Goal: Information Seeking & Learning: Learn about a topic

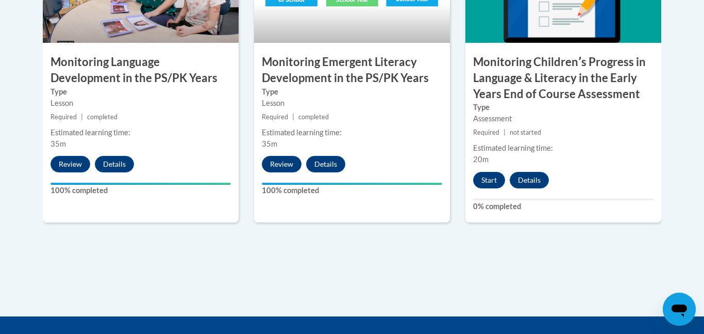
scroll to position [1016, 0]
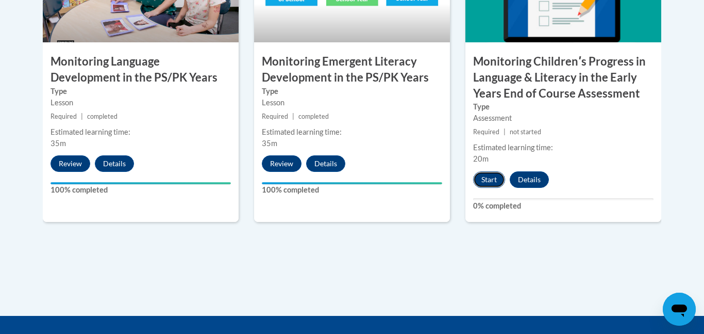
click at [480, 176] on button "Start" at bounding box center [489, 179] width 32 height 17
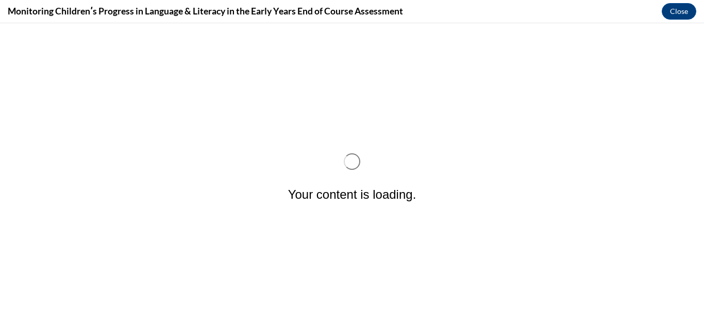
scroll to position [0, 0]
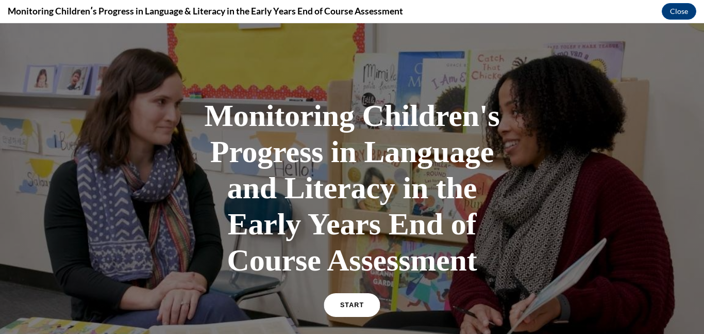
click at [348, 297] on link "START" at bounding box center [352, 305] width 56 height 24
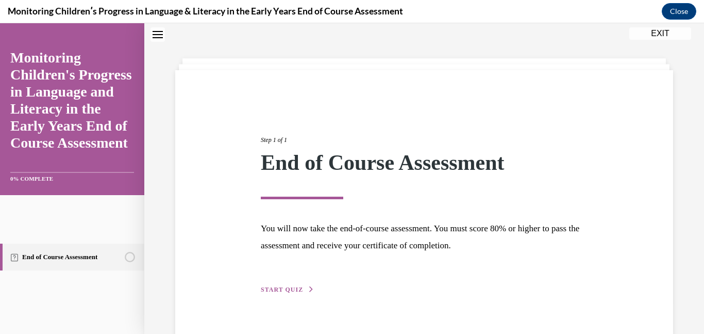
scroll to position [55, 0]
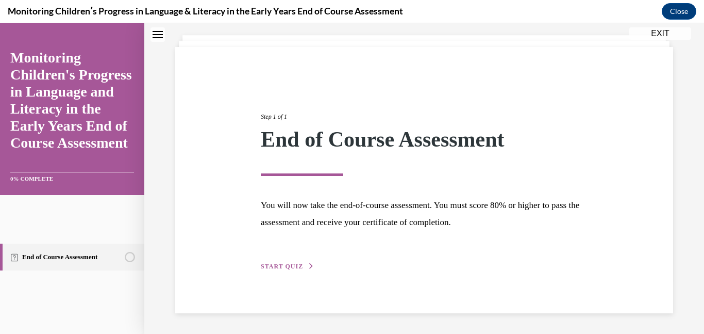
click at [281, 268] on span "START QUIZ" at bounding box center [282, 265] width 42 height 7
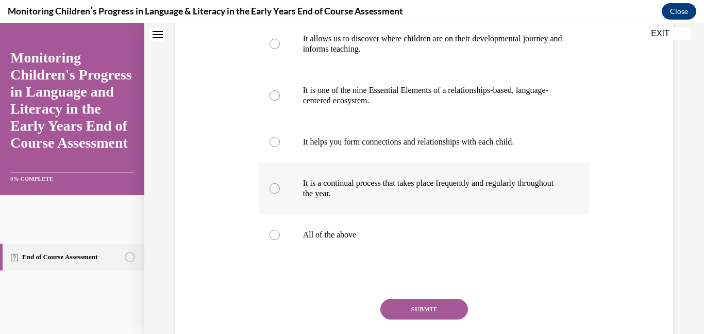
scroll to position [216, 0]
click at [273, 239] on div at bounding box center [275, 234] width 10 height 10
click at [273, 239] on input "All of the above" at bounding box center [275, 234] width 10 height 10
radio input "true"
click at [397, 319] on button "SUBMIT" at bounding box center [425, 308] width 88 height 21
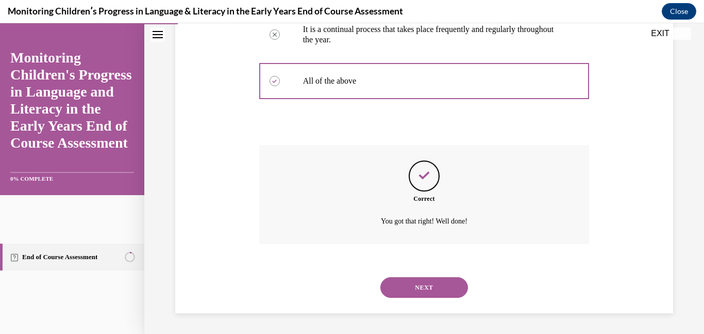
scroll to position [389, 0]
click at [422, 286] on button "NEXT" at bounding box center [425, 287] width 88 height 21
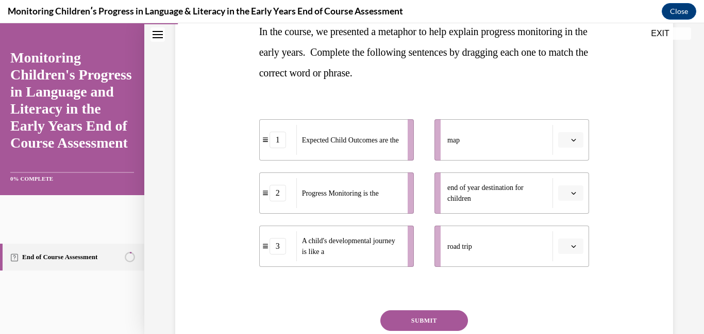
scroll to position [176, 0]
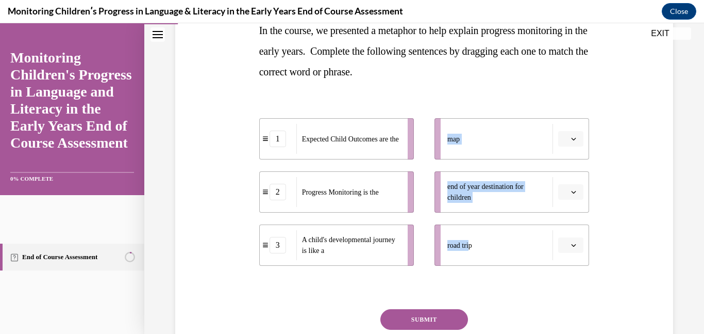
drag, startPoint x: 470, startPoint y: 253, endPoint x: 402, endPoint y: 254, distance: 68.1
click at [402, 254] on div "1 Expected Child Outcomes are the 2 Progress Monitoring is the 3 A child's deve…" at bounding box center [424, 181] width 331 height 168
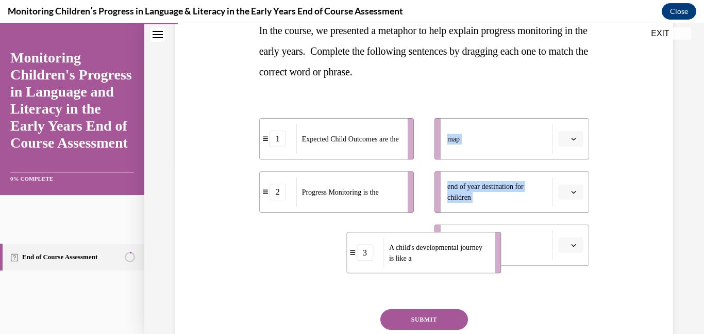
drag, startPoint x: 374, startPoint y: 239, endPoint x: 480, endPoint y: 241, distance: 105.7
click at [480, 243] on span "A child's developmental journey is like a" at bounding box center [435, 252] width 93 height 19
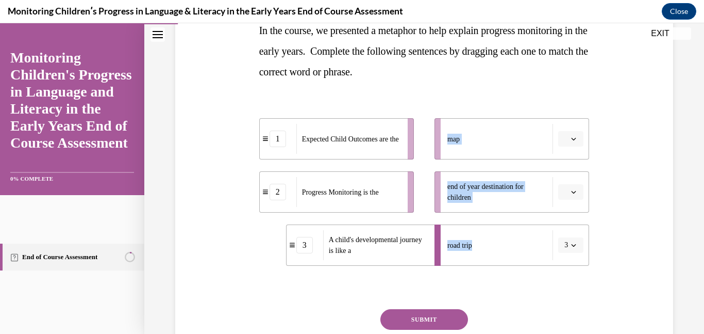
drag, startPoint x: 481, startPoint y: 241, endPoint x: 392, endPoint y: 251, distance: 89.2
click at [392, 251] on div "1 Expected Child Outcomes are the 2 Progress Monitoring is the 3 A child's deve…" at bounding box center [424, 181] width 331 height 168
click at [569, 140] on button "button" at bounding box center [571, 138] width 25 height 15
click at [570, 201] on div "2" at bounding box center [570, 203] width 26 height 21
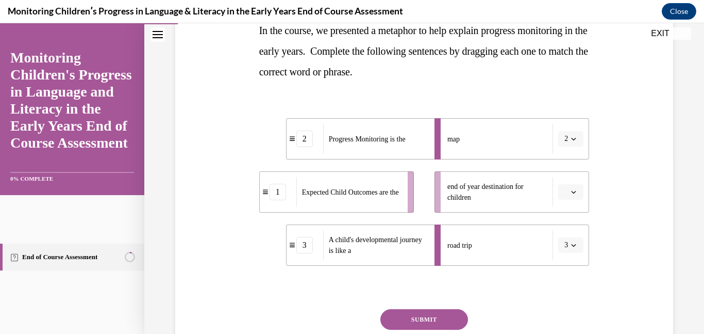
click at [569, 199] on button "button" at bounding box center [571, 191] width 25 height 15
click at [568, 235] on span "1" at bounding box center [567, 236] width 4 height 8
click at [450, 316] on button "SUBMIT" at bounding box center [425, 319] width 88 height 21
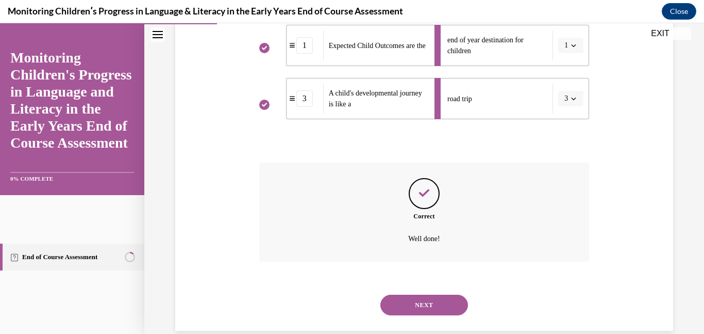
scroll to position [340, 0]
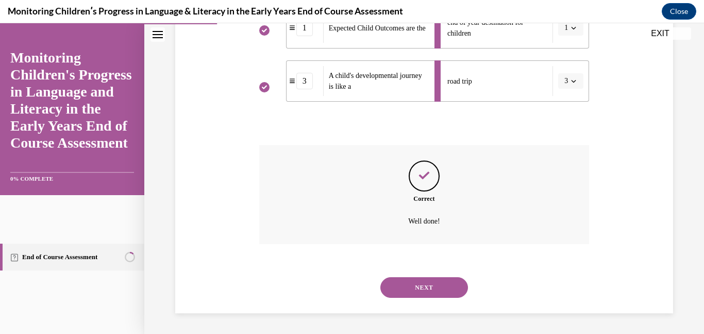
click at [441, 289] on button "NEXT" at bounding box center [425, 287] width 88 height 21
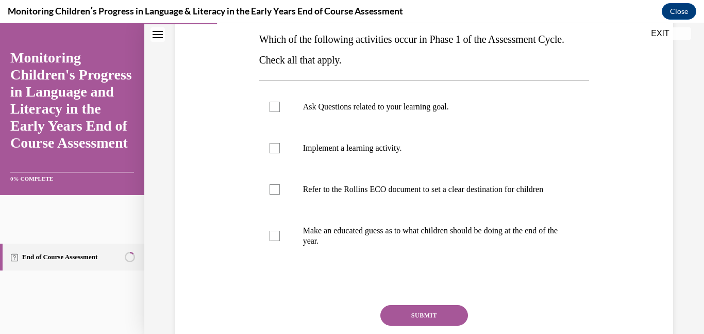
scroll to position [170, 0]
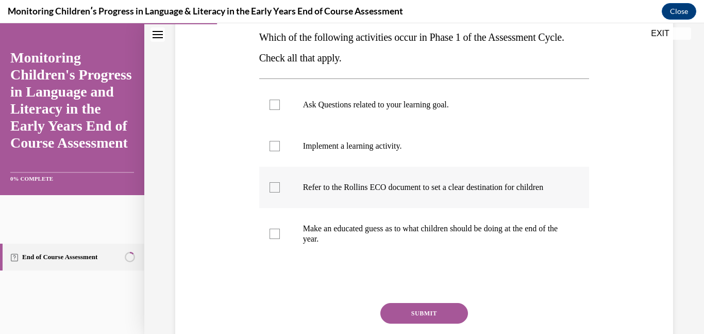
click at [273, 191] on div at bounding box center [275, 187] width 10 height 10
click at [273, 191] on input "Refer to the Rollins ECO document to set a clear destination for children" at bounding box center [275, 187] width 10 height 10
checkbox input "true"
click at [273, 151] on label "Implement a learning activity." at bounding box center [424, 145] width 331 height 41
click at [273, 151] on input "Implement a learning activity." at bounding box center [275, 146] width 10 height 10
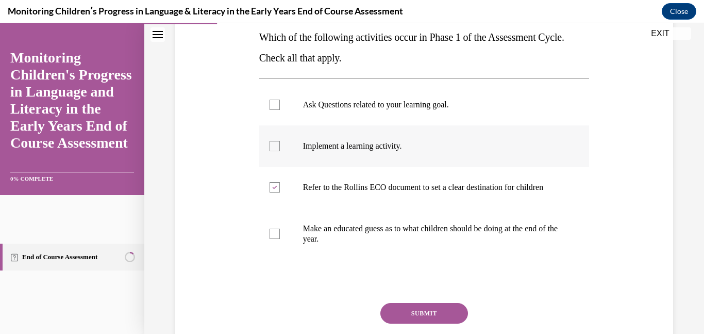
checkbox input "true"
click at [276, 106] on div at bounding box center [275, 105] width 10 height 10
click at [276, 106] on input "Ask Questions related to your learning goal." at bounding box center [275, 105] width 10 height 10
checkbox input "true"
click at [400, 321] on button "SUBMIT" at bounding box center [425, 313] width 88 height 21
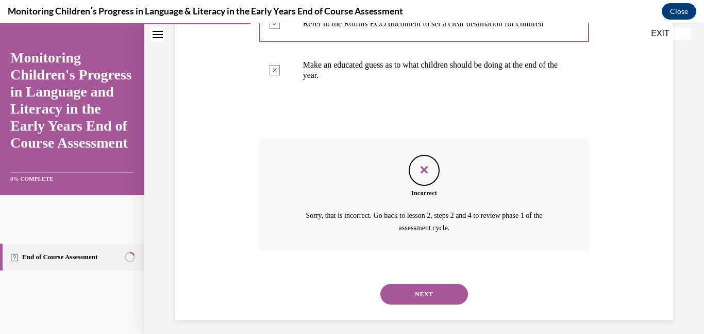
scroll to position [329, 0]
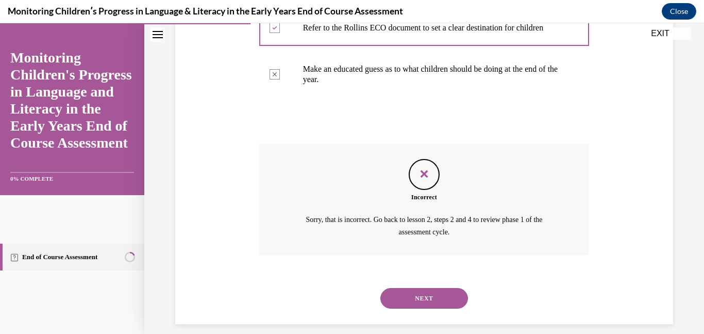
click at [397, 308] on button "NEXT" at bounding box center [425, 298] width 88 height 21
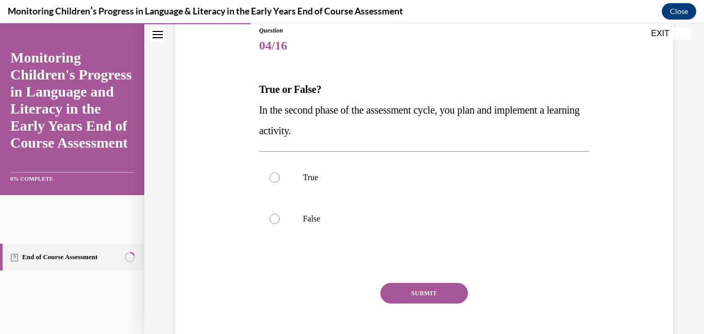
scroll to position [120, 0]
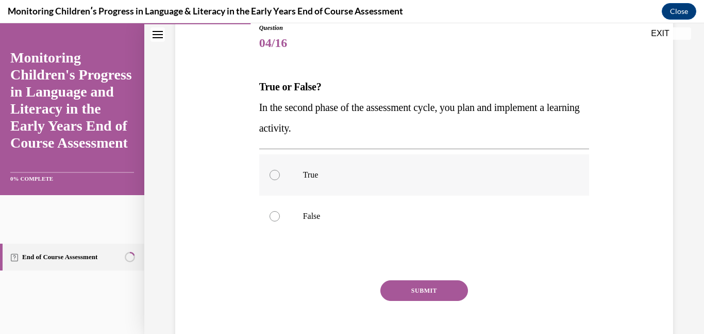
click at [273, 176] on div at bounding box center [275, 175] width 10 height 10
click at [273, 176] on input "True" at bounding box center [275, 175] width 10 height 10
radio input "true"
click at [407, 289] on button "SUBMIT" at bounding box center [425, 290] width 88 height 21
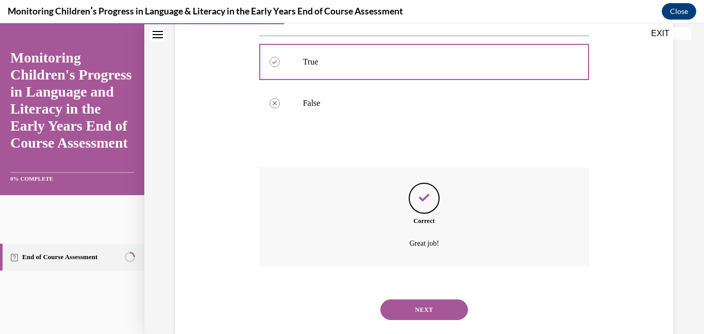
scroll to position [255, 0]
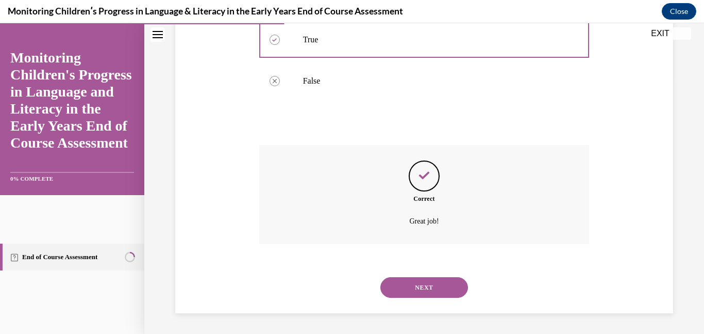
click at [407, 290] on button "NEXT" at bounding box center [425, 287] width 88 height 21
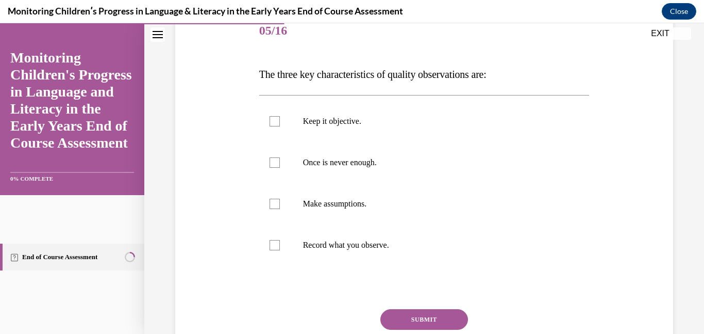
scroll to position [135, 0]
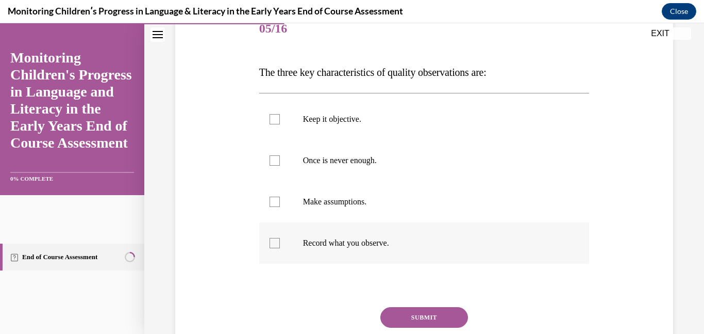
click at [274, 246] on div at bounding box center [275, 243] width 10 height 10
click at [274, 246] on input "Record what you observe." at bounding box center [275, 243] width 10 height 10
checkbox input "true"
click at [274, 163] on div at bounding box center [275, 160] width 10 height 10
click at [274, 163] on input "Once is never enough." at bounding box center [275, 160] width 10 height 10
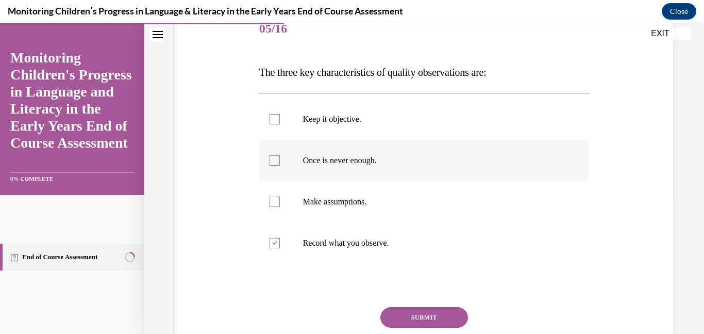
checkbox input "true"
click at [276, 119] on div at bounding box center [275, 119] width 10 height 10
click at [276, 119] on input "Keep it objective." at bounding box center [275, 119] width 10 height 10
checkbox input "true"
click at [406, 313] on button "SUBMIT" at bounding box center [425, 317] width 88 height 21
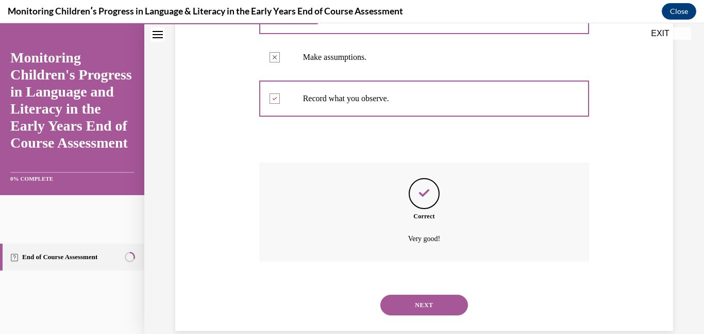
scroll to position [297, 0]
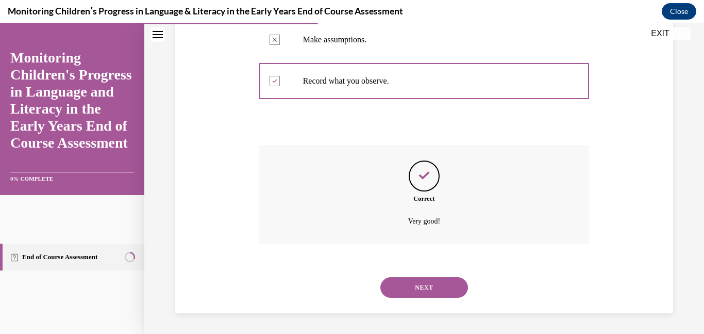
click at [411, 291] on button "NEXT" at bounding box center [425, 287] width 88 height 21
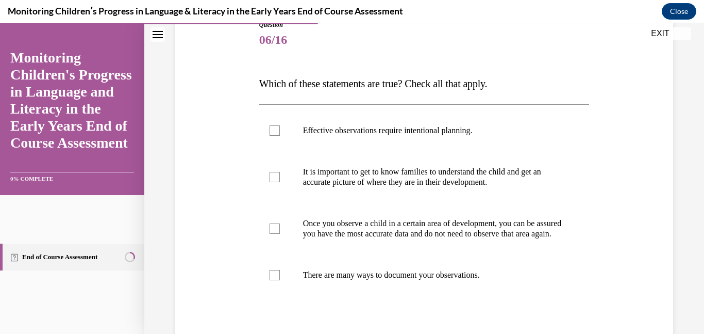
scroll to position [125, 0]
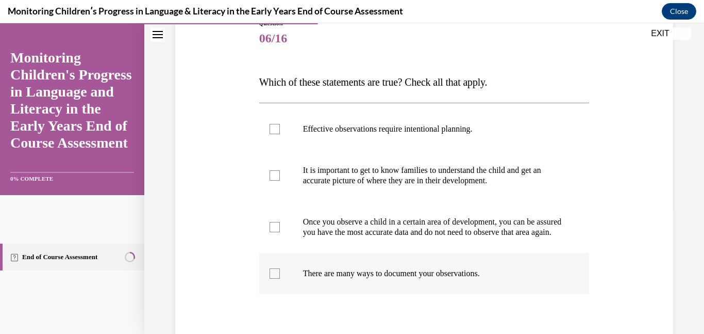
click at [275, 278] on div at bounding box center [275, 273] width 10 height 10
click at [275, 278] on input "There are many ways to document your observations." at bounding box center [275, 273] width 10 height 10
checkbox input "true"
click at [276, 232] on div at bounding box center [275, 227] width 10 height 10
click at [276, 232] on input "Once you observe a child in a certain area of development, you can be assured y…" at bounding box center [275, 227] width 10 height 10
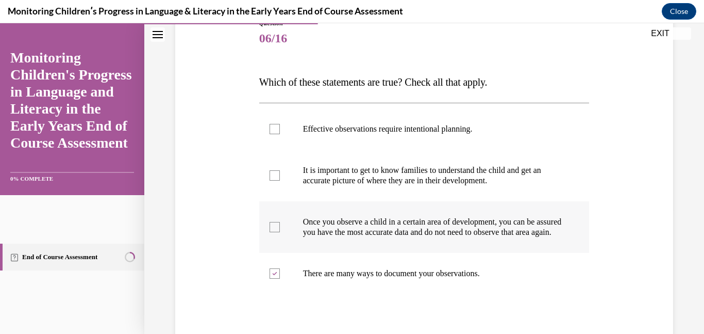
checkbox input "true"
click at [274, 172] on div at bounding box center [275, 175] width 10 height 10
click at [274, 172] on input "It is important to get to know families to understand the child and get an accu…" at bounding box center [275, 175] width 10 height 10
checkbox input "true"
click at [274, 128] on div at bounding box center [275, 129] width 10 height 10
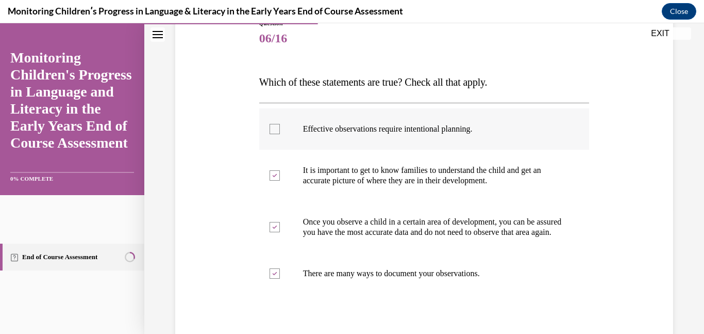
click at [274, 128] on input "Effective observations require intentional planning." at bounding box center [275, 129] width 10 height 10
checkbox input "true"
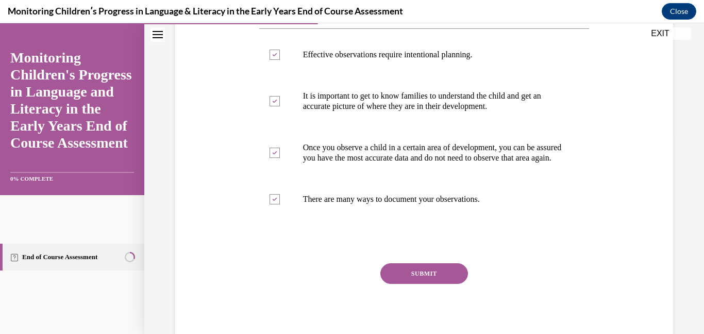
click at [387, 284] on button "SUBMIT" at bounding box center [425, 273] width 88 height 21
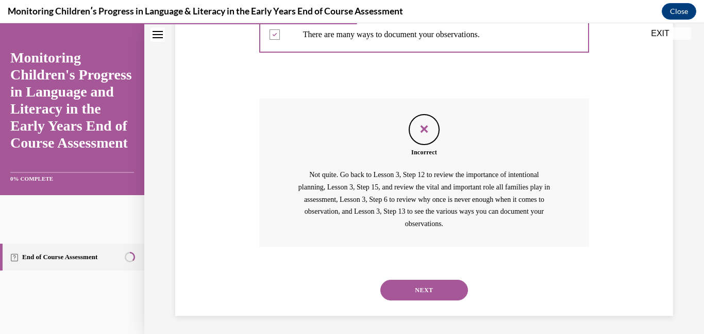
scroll to position [376, 0]
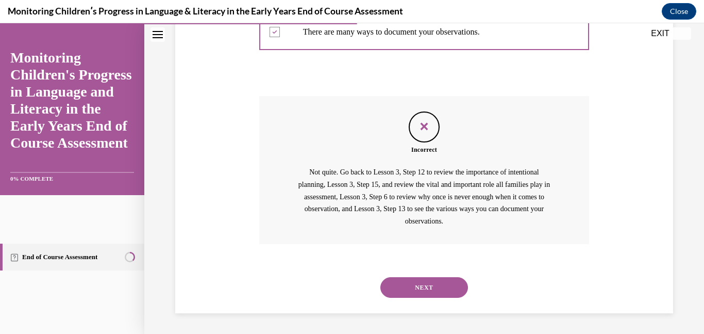
click at [421, 291] on button "NEXT" at bounding box center [425, 287] width 88 height 21
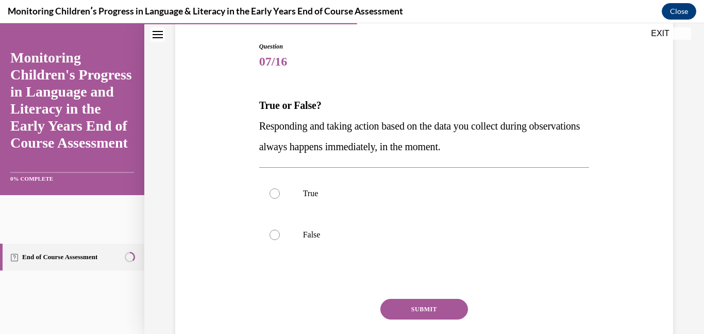
scroll to position [102, 0]
click at [274, 235] on div at bounding box center [275, 234] width 10 height 10
click at [274, 235] on input "False" at bounding box center [275, 234] width 10 height 10
radio input "true"
click at [404, 303] on button "SUBMIT" at bounding box center [425, 308] width 88 height 21
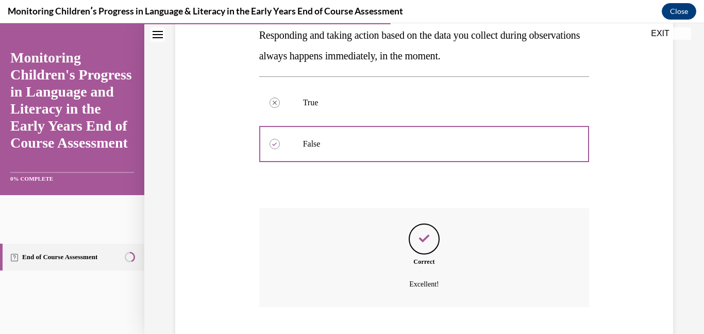
scroll to position [255, 0]
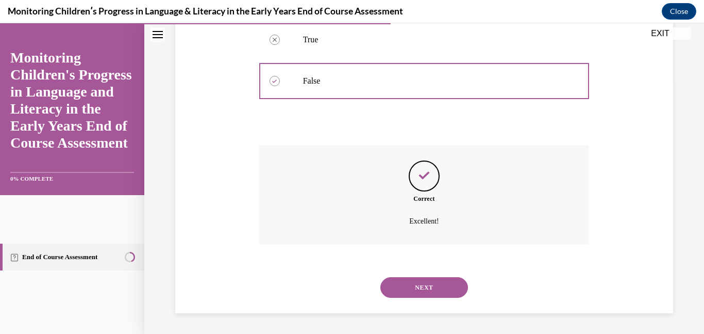
click at [404, 292] on button "NEXT" at bounding box center [425, 287] width 88 height 21
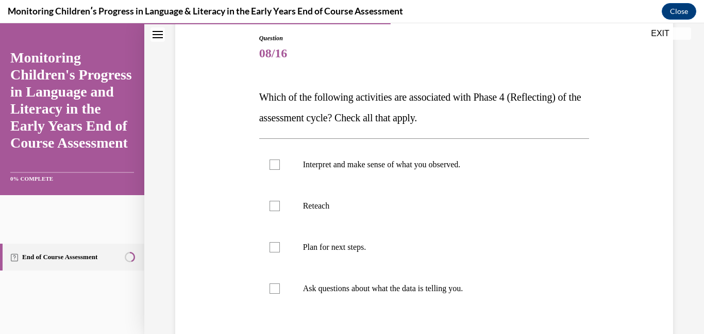
scroll to position [112, 0]
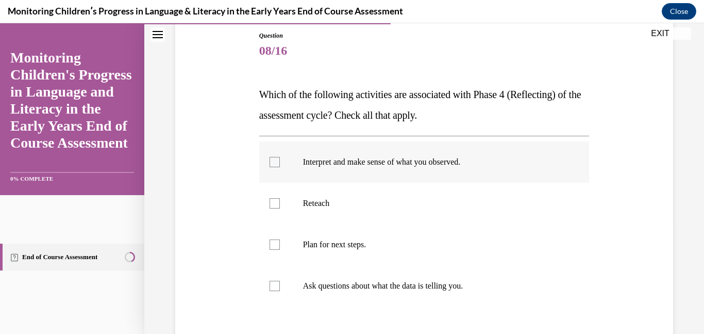
click at [275, 162] on div at bounding box center [275, 162] width 10 height 10
click at [275, 162] on input "Interpret and make sense of what you observed." at bounding box center [275, 162] width 10 height 10
checkbox input "true"
click at [273, 201] on div at bounding box center [275, 203] width 10 height 10
click at [273, 201] on input "Reteach" at bounding box center [275, 203] width 10 height 10
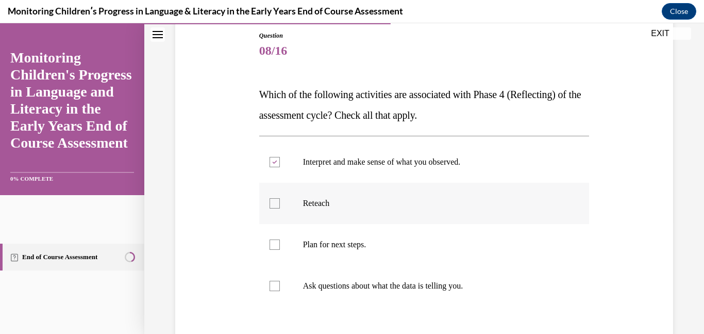
checkbox input "true"
click at [274, 240] on div at bounding box center [275, 244] width 10 height 10
click at [274, 240] on input "Plan for next steps." at bounding box center [275, 244] width 10 height 10
checkbox input "true"
click at [273, 289] on div at bounding box center [275, 286] width 10 height 10
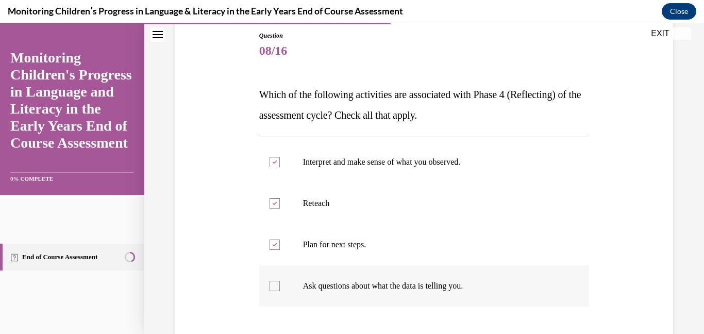
click at [273, 289] on input "Ask questions about what the data is telling you." at bounding box center [275, 286] width 10 height 10
checkbox input "true"
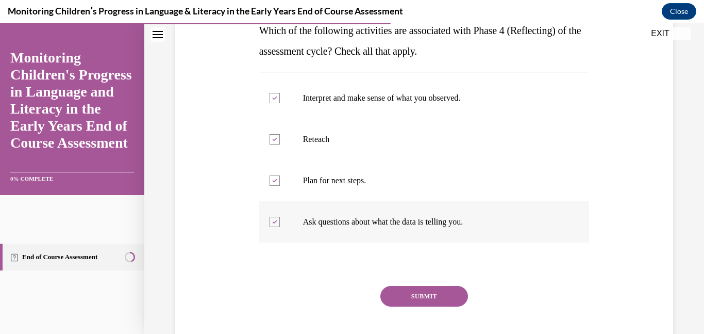
scroll to position [181, 0]
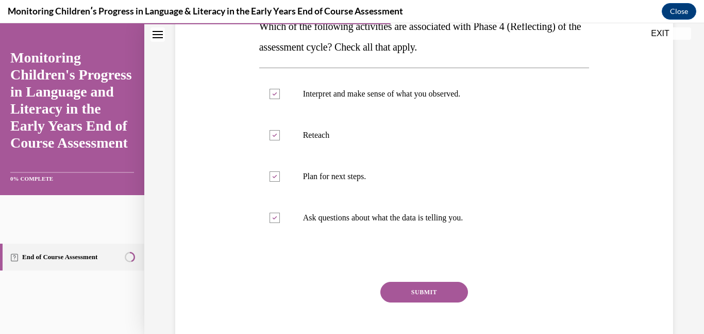
click at [397, 288] on button "SUBMIT" at bounding box center [425, 292] width 88 height 21
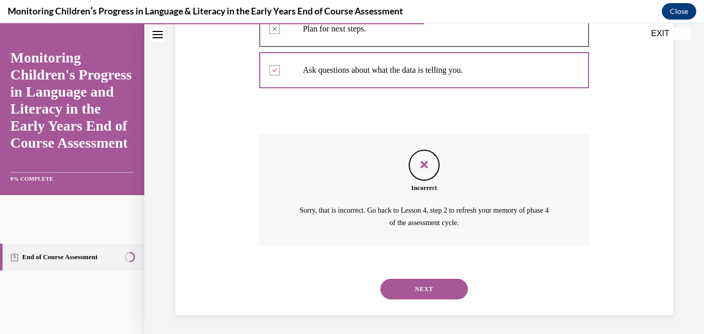
scroll to position [330, 0]
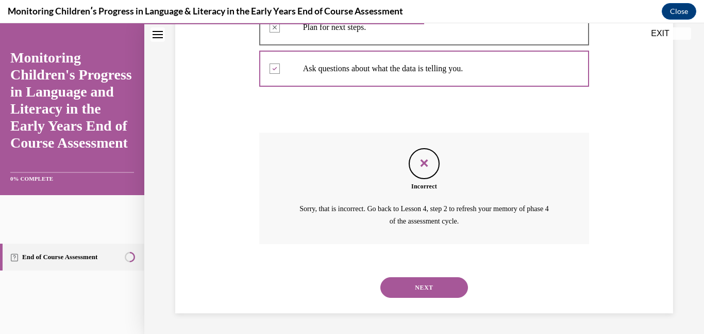
click at [397, 288] on button "NEXT" at bounding box center [425, 287] width 88 height 21
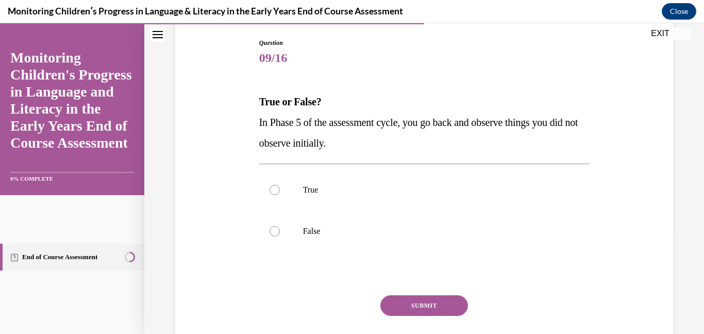
scroll to position [110, 0]
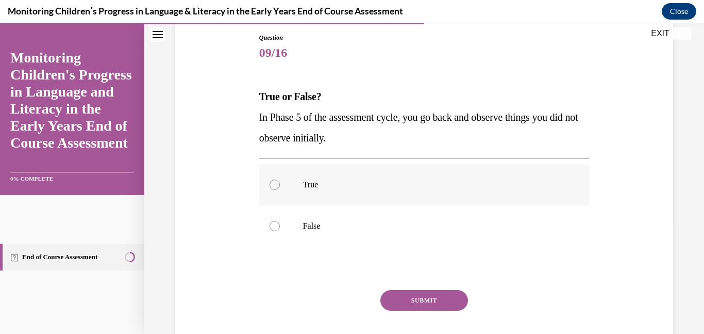
click at [276, 187] on div at bounding box center [275, 184] width 10 height 10
click at [276, 187] on input "True" at bounding box center [275, 184] width 10 height 10
radio input "true"
click at [408, 307] on button "SUBMIT" at bounding box center [425, 300] width 88 height 21
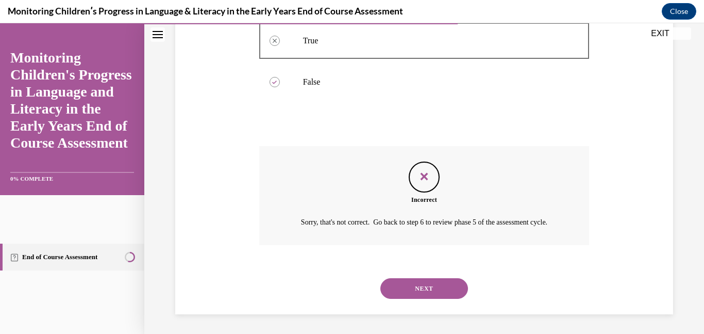
scroll to position [268, 0]
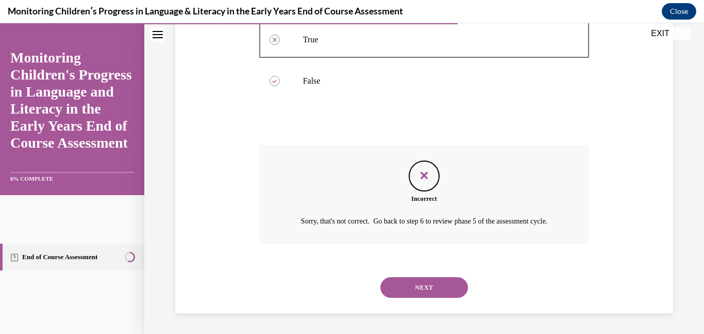
click at [407, 289] on button "NEXT" at bounding box center [425, 287] width 88 height 21
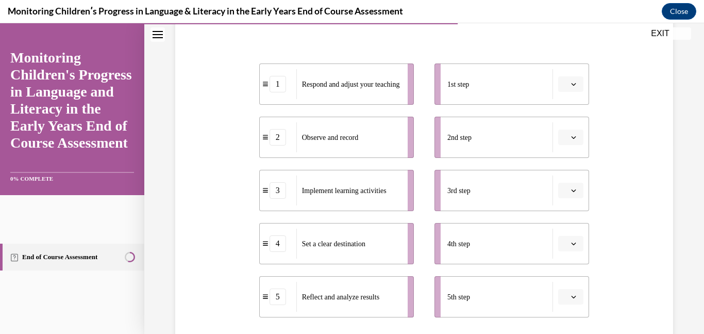
scroll to position [192, 0]
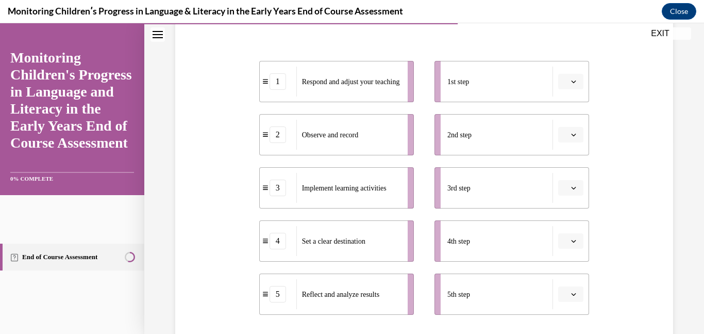
click at [576, 86] on button "button" at bounding box center [571, 81] width 25 height 15
click at [569, 144] on span "2" at bounding box center [567, 146] width 4 height 8
click at [573, 188] on icon "button" at bounding box center [574, 188] width 5 height 3
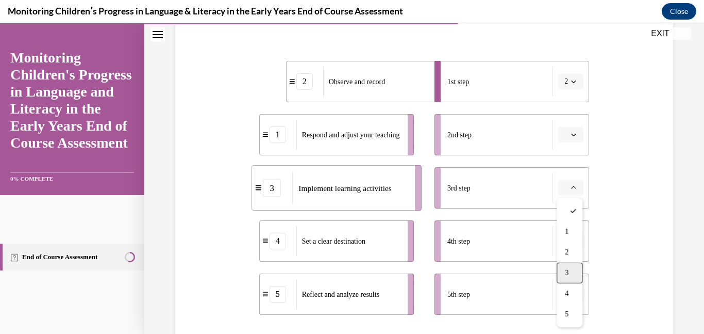
click at [566, 276] on span "3" at bounding box center [567, 273] width 4 height 8
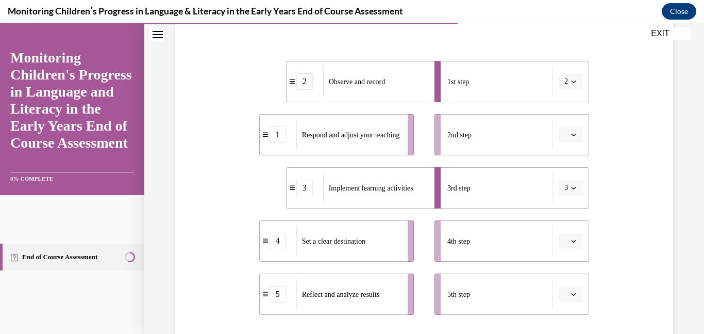
click at [571, 187] on span "button" at bounding box center [573, 187] width 7 height 7
click at [569, 139] on button "button" at bounding box center [571, 134] width 25 height 15
click at [575, 215] on div "3" at bounding box center [570, 219] width 26 height 21
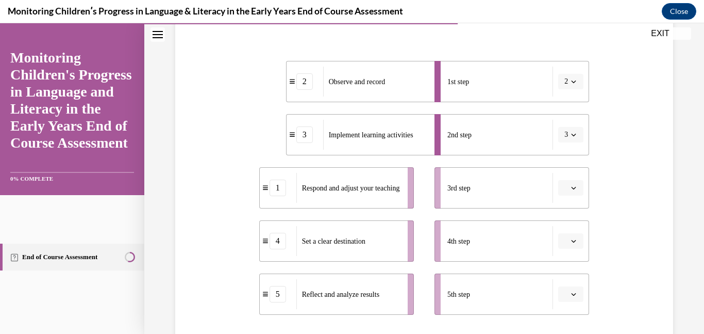
click at [568, 191] on span "Please select an option" at bounding box center [567, 188] width 4 height 10
click at [571, 289] on div "4" at bounding box center [570, 293] width 26 height 21
click at [570, 239] on span "button" at bounding box center [573, 240] width 7 height 7
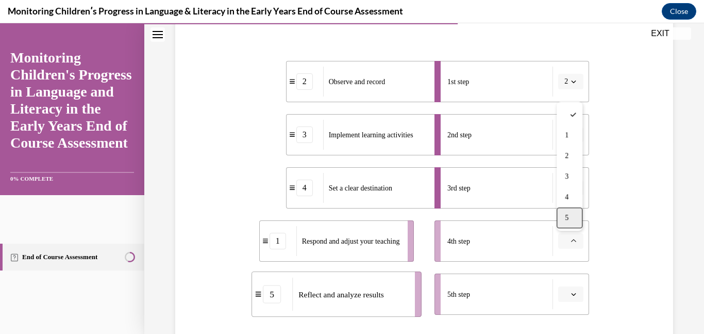
click at [568, 218] on span "5" at bounding box center [567, 218] width 4 height 8
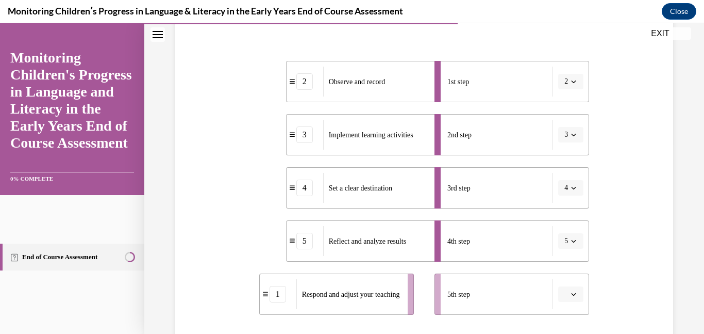
click at [572, 244] on button "5" at bounding box center [571, 240] width 25 height 15
click at [609, 215] on div "Question 10/16 Put the steps of the assessment cycle in the right order! 2 Obse…" at bounding box center [424, 181] width 503 height 522
click at [560, 298] on button "button" at bounding box center [571, 293] width 25 height 15
click at [571, 193] on div "1" at bounding box center [570, 188] width 26 height 21
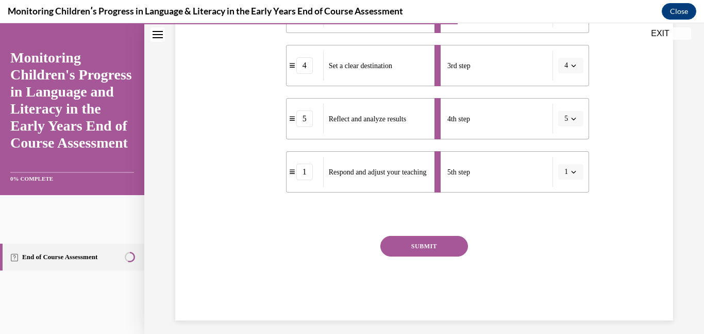
scroll to position [322, 0]
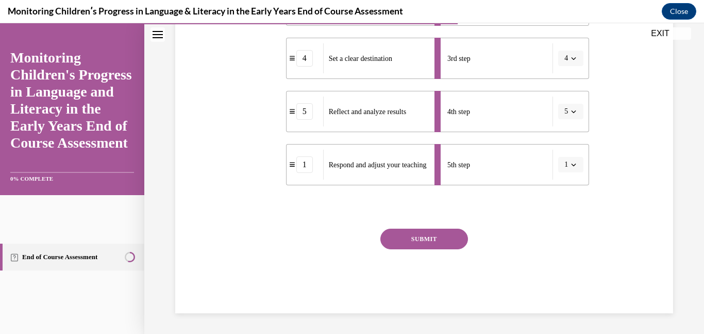
click at [449, 236] on button "SUBMIT" at bounding box center [425, 238] width 88 height 21
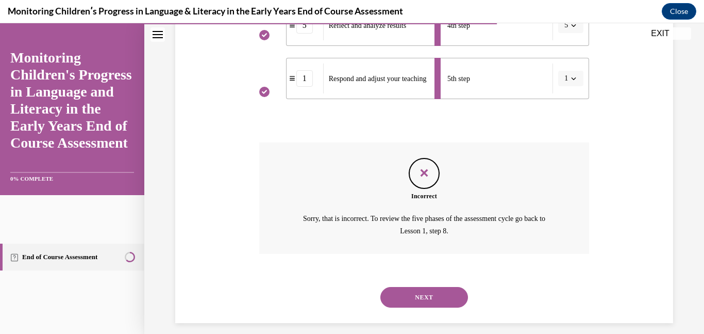
scroll to position [418, 0]
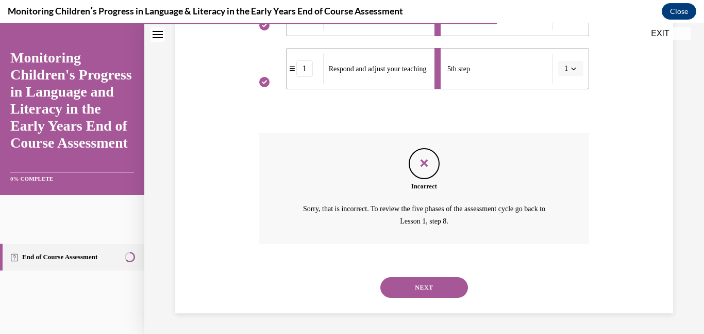
click at [425, 289] on button "NEXT" at bounding box center [425, 287] width 88 height 21
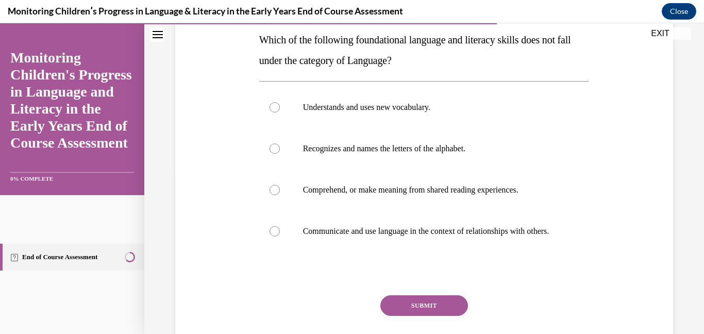
scroll to position [169, 0]
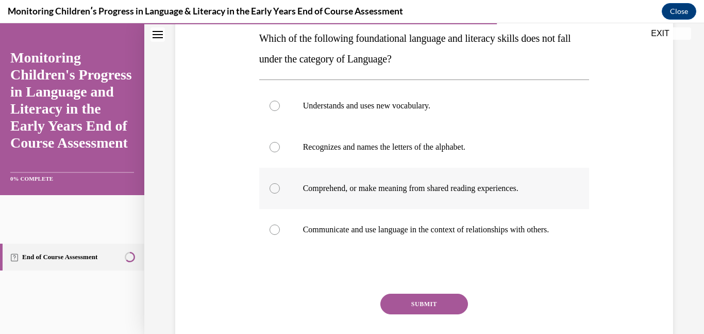
click at [276, 193] on div at bounding box center [275, 188] width 10 height 10
click at [276, 193] on input "Comprehend, or make meaning from shared reading experiences." at bounding box center [275, 188] width 10 height 10
radio input "true"
click at [273, 150] on div at bounding box center [275, 147] width 10 height 10
click at [273, 150] on input "Recognizes and names the letters of the alphabet." at bounding box center [275, 147] width 10 height 10
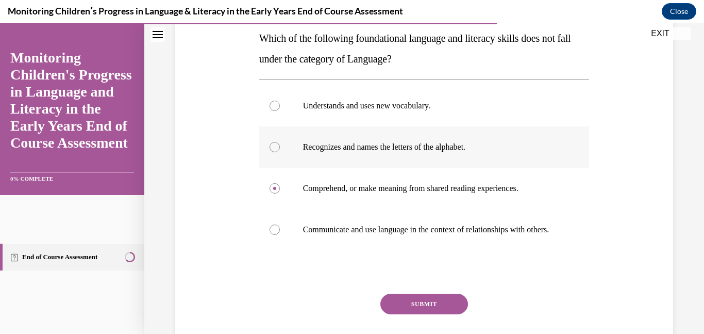
radio input "true"
click at [274, 108] on div at bounding box center [275, 106] width 10 height 10
click at [274, 108] on input "Understands and uses new vocabulary." at bounding box center [275, 106] width 10 height 10
radio input "true"
click at [273, 147] on div at bounding box center [275, 147] width 10 height 10
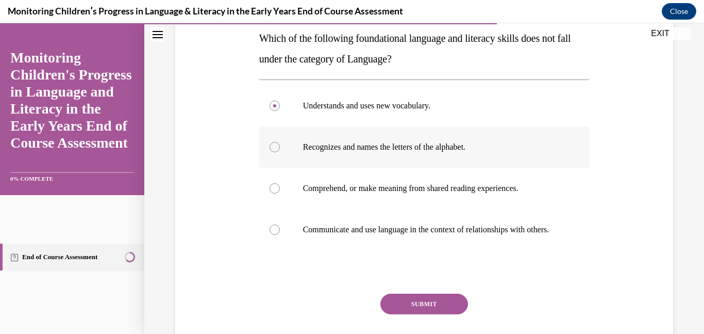
click at [273, 147] on input "Recognizes and names the letters of the alphabet." at bounding box center [275, 147] width 10 height 10
radio input "true"
click at [275, 189] on div at bounding box center [275, 188] width 10 height 10
click at [275, 189] on input "Comprehend, or make meaning from shared reading experiences." at bounding box center [275, 188] width 10 height 10
radio input "true"
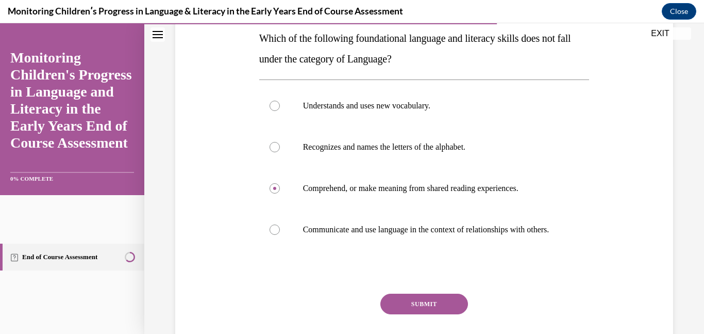
click at [416, 314] on button "SUBMIT" at bounding box center [425, 303] width 88 height 21
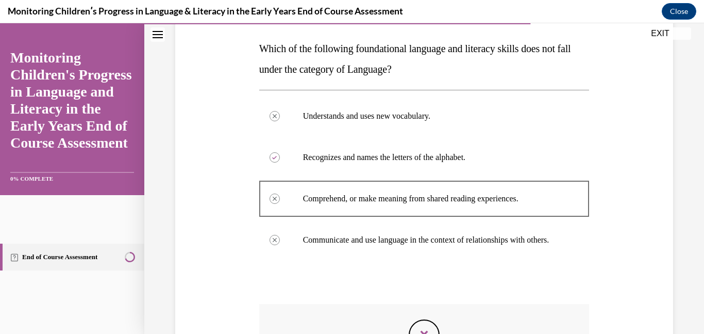
scroll to position [157, 0]
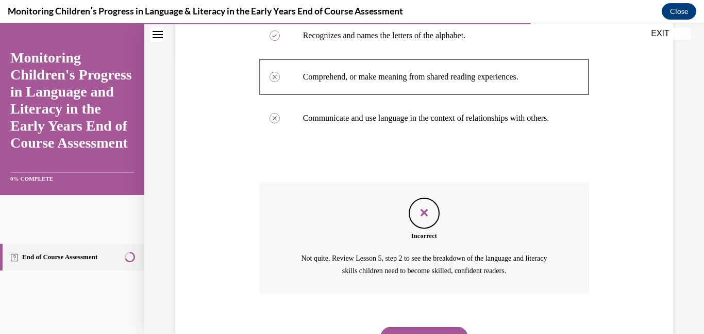
scroll to position [340, 0]
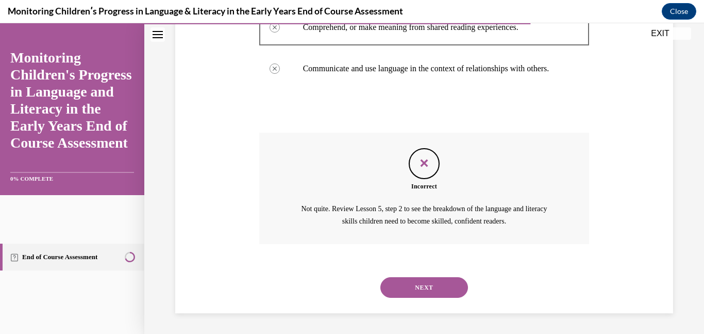
click at [442, 285] on button "NEXT" at bounding box center [425, 287] width 88 height 21
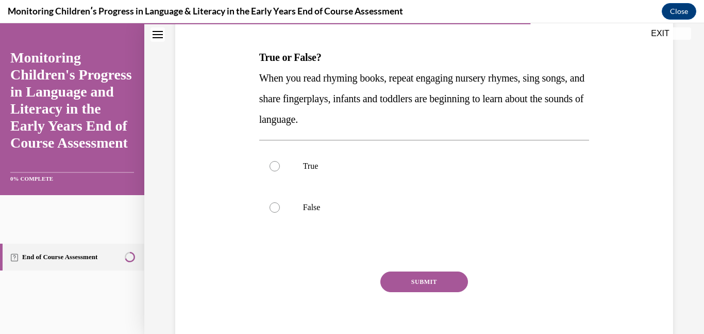
scroll to position [151, 0]
click at [277, 166] on div at bounding box center [275, 165] width 10 height 10
click at [277, 166] on input "True" at bounding box center [275, 165] width 10 height 10
radio input "true"
click at [396, 277] on button "SUBMIT" at bounding box center [425, 280] width 88 height 21
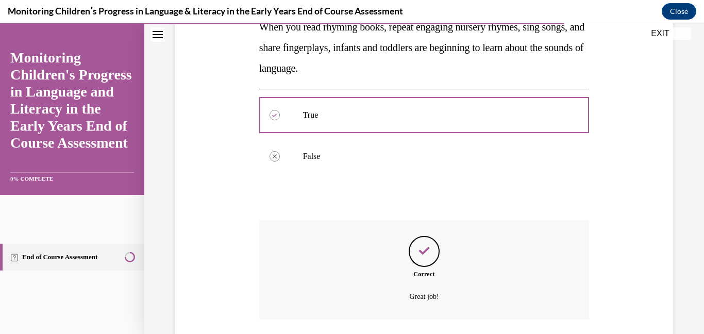
scroll to position [276, 0]
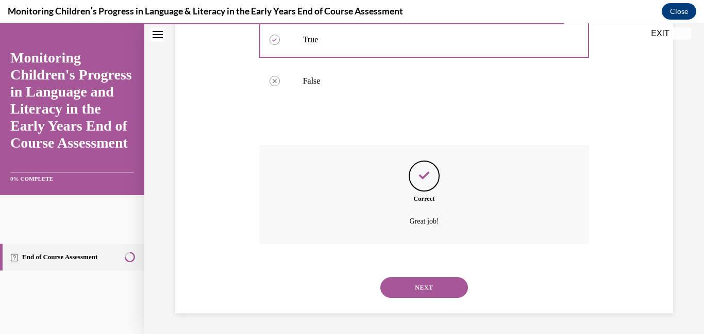
click at [451, 287] on button "NEXT" at bounding box center [425, 287] width 88 height 21
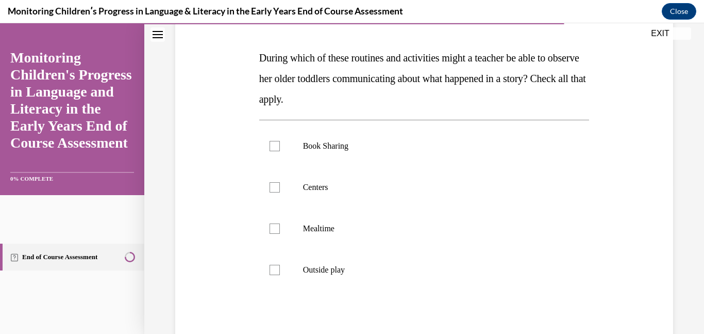
scroll to position [154, 0]
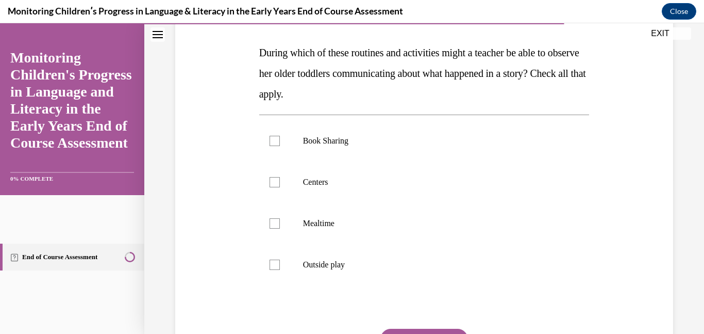
click at [451, 287] on div "Book Sharing Centers Mealtime Outside play" at bounding box center [424, 202] width 331 height 176
click at [275, 141] on div at bounding box center [275, 141] width 10 height 10
click at [275, 141] on input "Book Sharing" at bounding box center [275, 141] width 10 height 10
checkbox input "true"
click at [274, 184] on div at bounding box center [275, 182] width 10 height 10
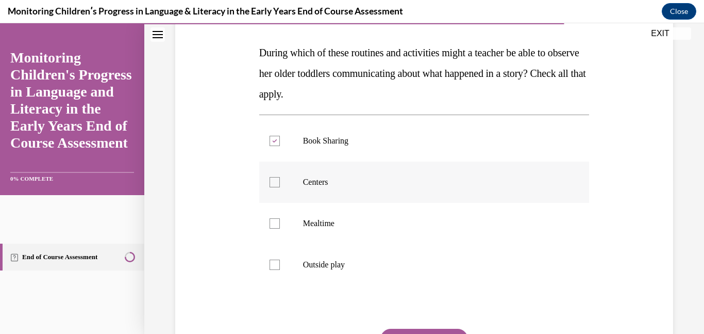
click at [274, 184] on input "Centers" at bounding box center [275, 182] width 10 height 10
checkbox input "true"
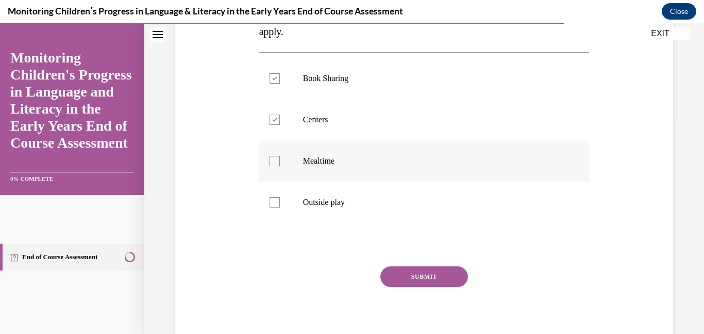
scroll to position [232, 0]
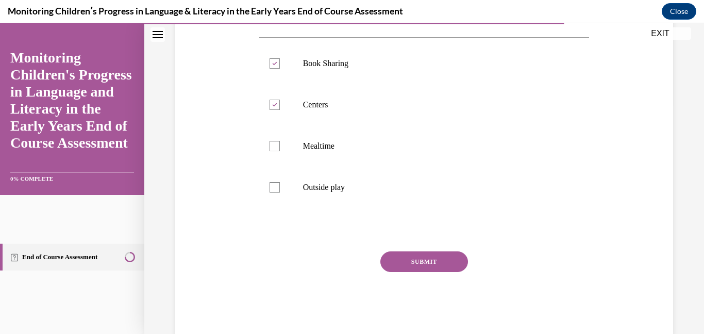
click at [399, 258] on button "SUBMIT" at bounding box center [425, 261] width 88 height 21
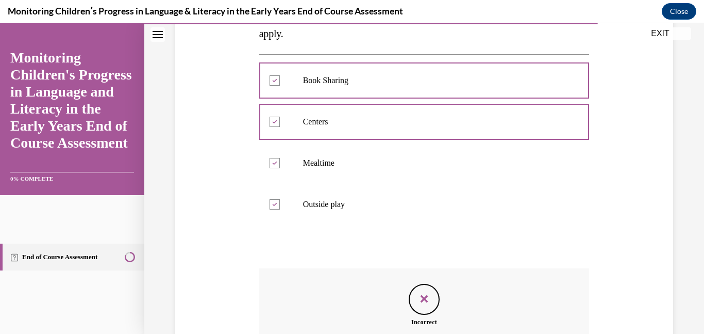
scroll to position [350, 0]
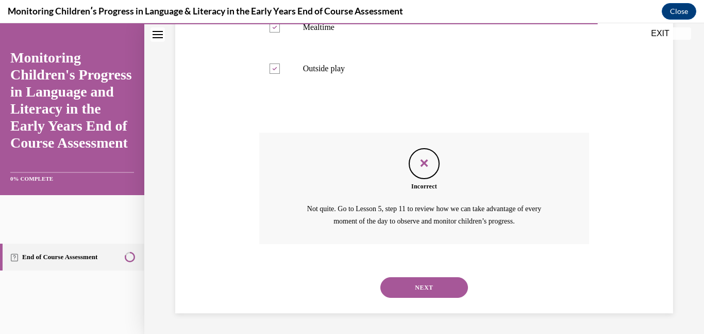
click at [438, 290] on button "NEXT" at bounding box center [425, 287] width 88 height 21
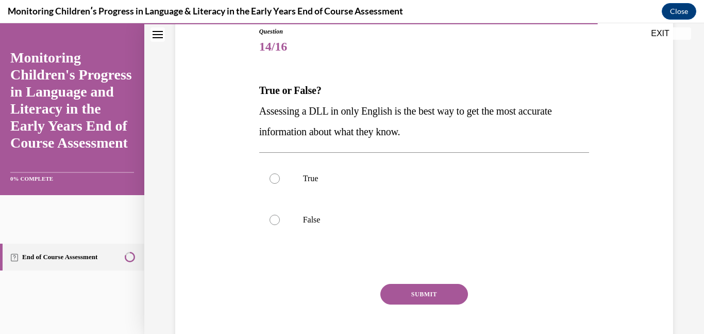
scroll to position [119, 0]
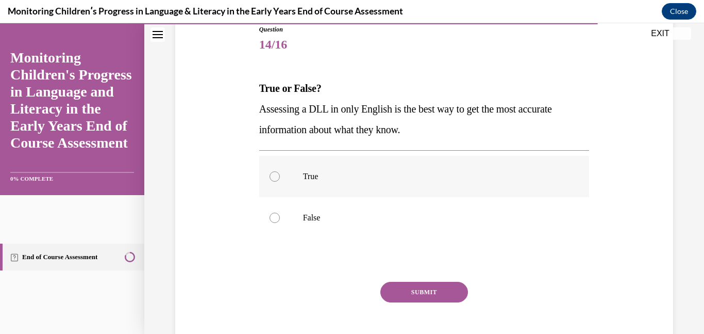
click at [274, 179] on div at bounding box center [275, 176] width 10 height 10
click at [274, 179] on input "True" at bounding box center [275, 176] width 10 height 10
radio input "true"
click at [275, 219] on div at bounding box center [275, 217] width 10 height 10
click at [275, 219] on input "False" at bounding box center [275, 217] width 10 height 10
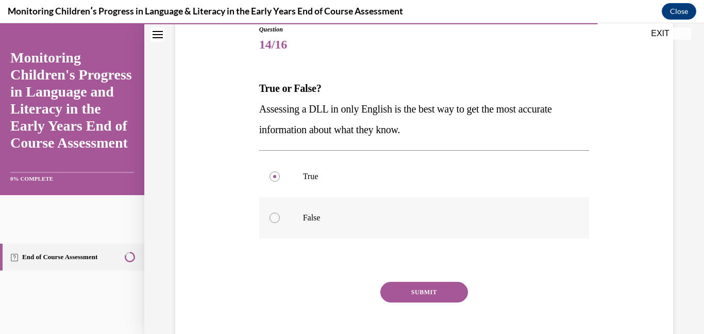
radio input "true"
click at [394, 288] on button "SUBMIT" at bounding box center [425, 292] width 88 height 21
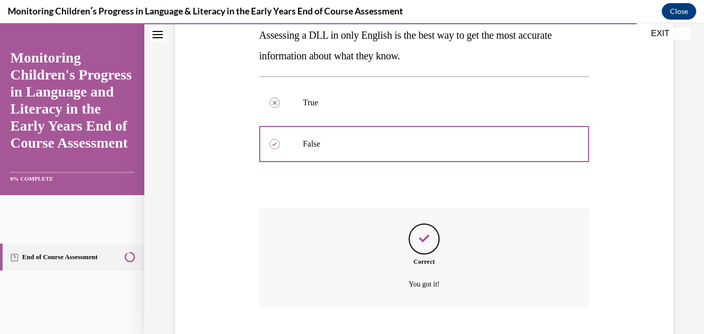
scroll to position [255, 0]
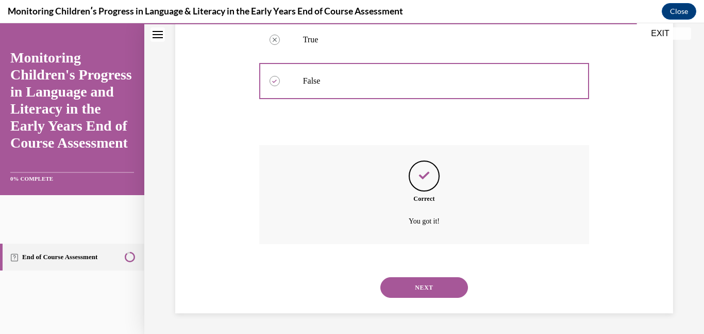
click at [394, 288] on button "NEXT" at bounding box center [425, 287] width 88 height 21
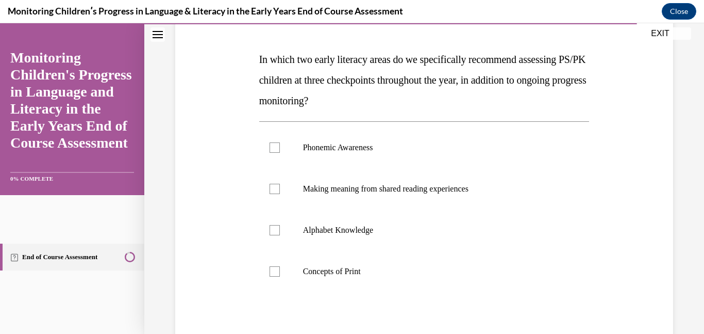
scroll to position [150, 0]
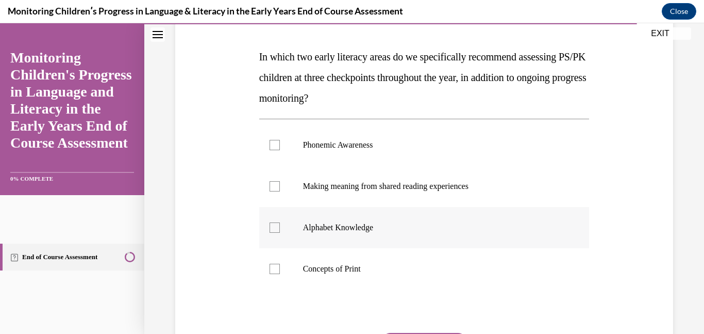
click at [274, 229] on div at bounding box center [275, 227] width 10 height 10
click at [274, 229] on input "Alphabet Knowledge" at bounding box center [275, 227] width 10 height 10
checkbox input "true"
click at [272, 143] on div at bounding box center [275, 145] width 10 height 10
click at [272, 143] on input "Phonemic Awareness" at bounding box center [275, 145] width 10 height 10
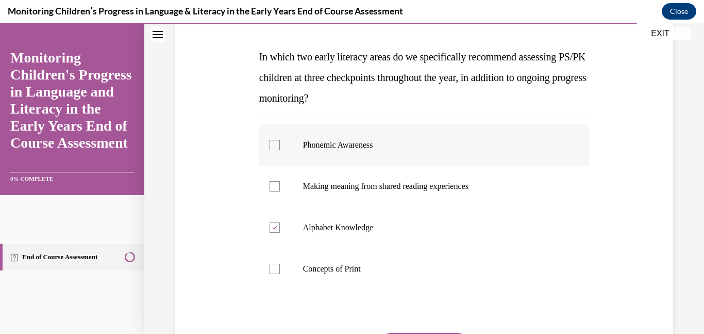
checkbox input "true"
click at [274, 184] on div at bounding box center [275, 186] width 10 height 10
click at [274, 184] on input "Making meaning from shared reading experiences" at bounding box center [275, 186] width 10 height 10
checkbox input "true"
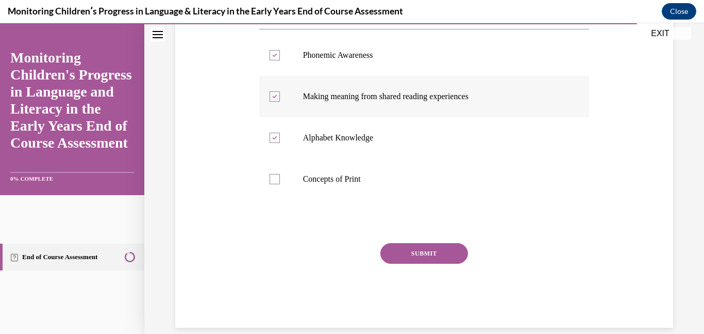
scroll to position [240, 0]
click at [399, 255] on button "SUBMIT" at bounding box center [425, 252] width 88 height 21
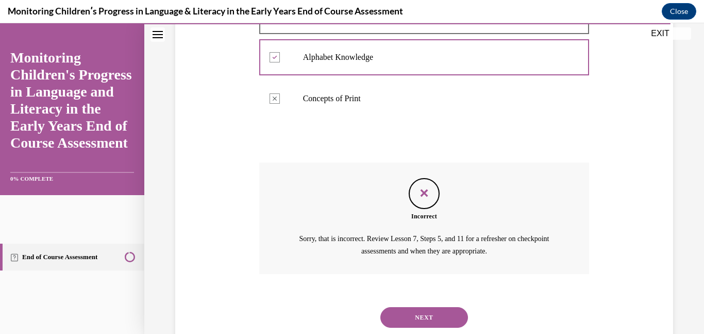
scroll to position [350, 0]
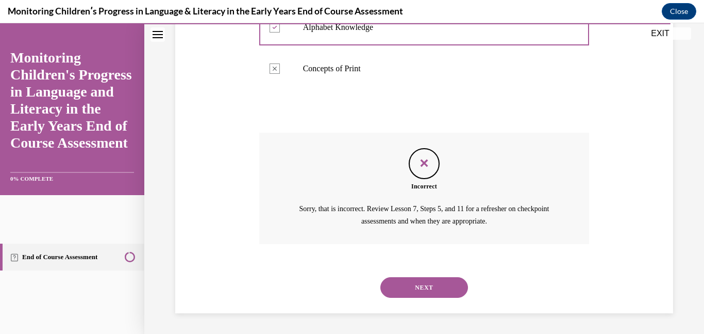
click at [405, 285] on button "NEXT" at bounding box center [425, 287] width 88 height 21
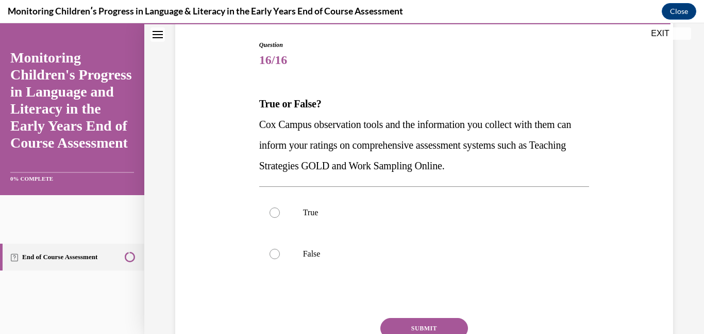
scroll to position [105, 0]
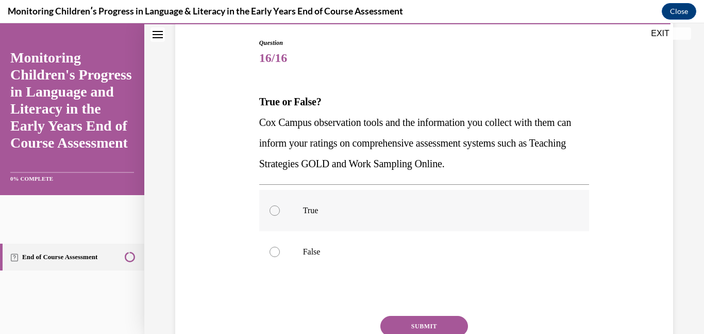
click at [274, 210] on div at bounding box center [275, 210] width 10 height 10
click at [274, 210] on input "True" at bounding box center [275, 210] width 10 height 10
radio input "true"
click at [403, 323] on button "SUBMIT" at bounding box center [425, 326] width 88 height 21
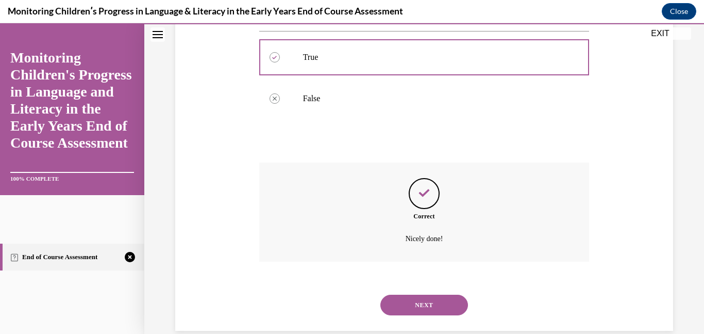
scroll to position [276, 0]
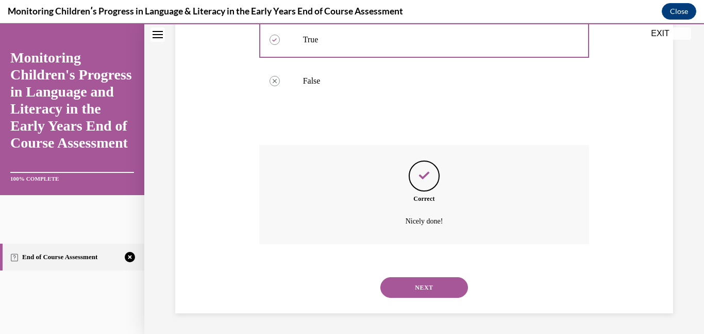
click at [407, 293] on button "NEXT" at bounding box center [425, 287] width 88 height 21
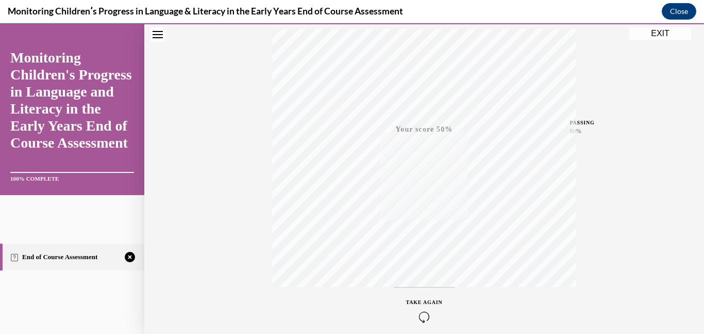
scroll to position [218, 0]
click at [423, 268] on icon "button" at bounding box center [424, 270] width 37 height 11
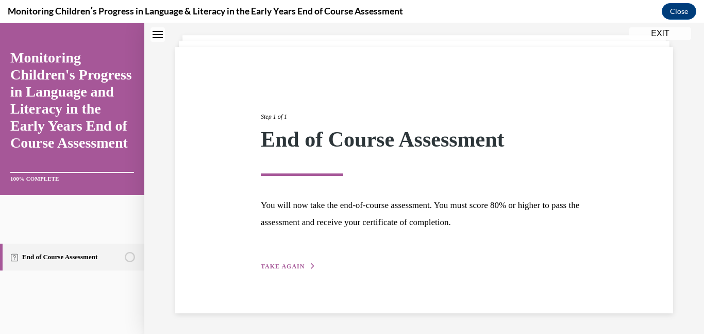
scroll to position [55, 0]
click at [287, 267] on span "TAKE AGAIN" at bounding box center [283, 265] width 44 height 7
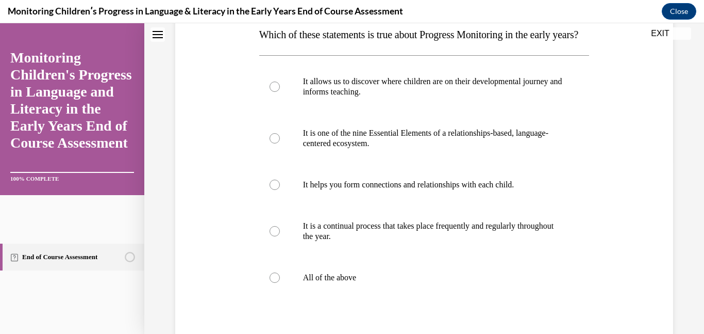
scroll to position [171, 0]
click at [275, 284] on div at bounding box center [275, 278] width 10 height 10
click at [275, 284] on input "All of the above" at bounding box center [275, 278] width 10 height 10
radio input "true"
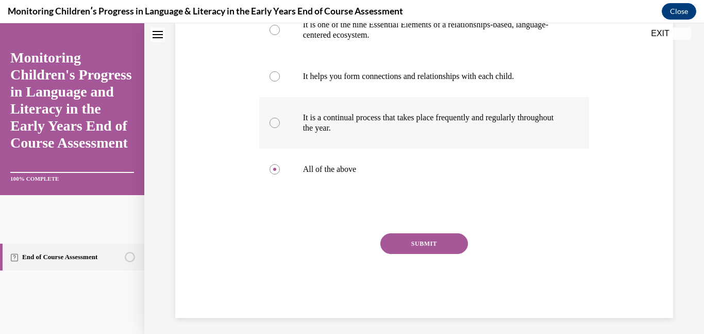
click at [419, 254] on button "SUBMIT" at bounding box center [425, 243] width 88 height 21
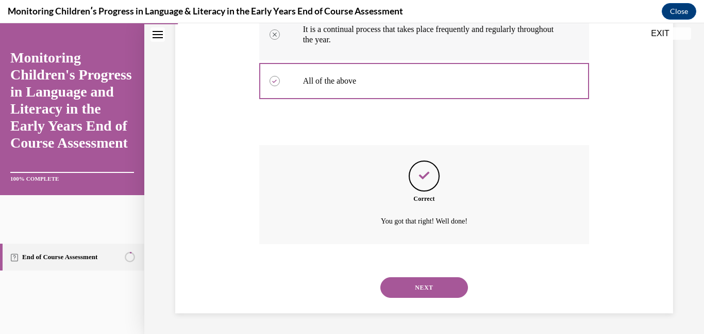
scroll to position [389, 0]
click at [418, 290] on button "NEXT" at bounding box center [425, 287] width 88 height 21
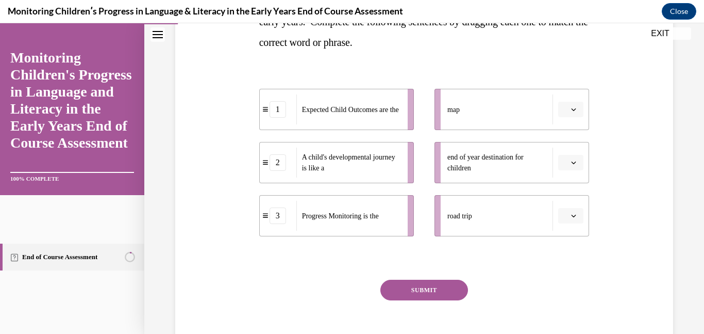
scroll to position [208, 0]
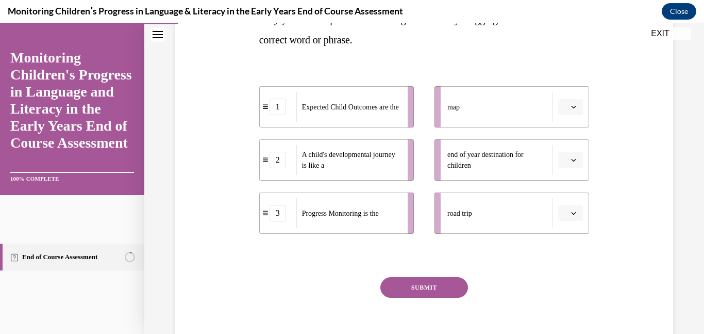
click at [580, 112] on button "button" at bounding box center [571, 106] width 25 height 15
click at [577, 165] on div "2" at bounding box center [570, 171] width 26 height 21
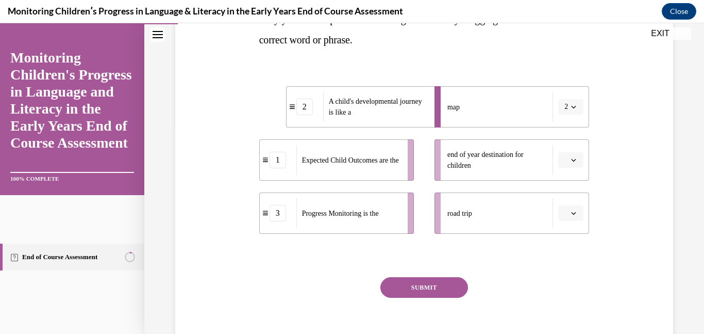
click at [578, 216] on button "button" at bounding box center [571, 212] width 25 height 15
click at [569, 171] on li "end of year destination for children" at bounding box center [512, 159] width 155 height 41
click at [574, 151] on li "end of year destination for children" at bounding box center [512, 159] width 155 height 41
click at [572, 159] on icon "button" at bounding box center [573, 159] width 5 height 5
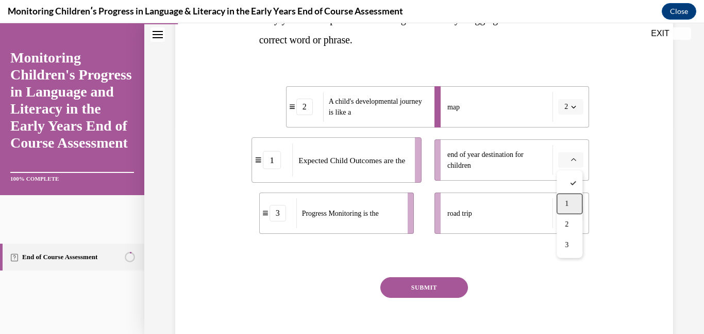
click at [568, 203] on span "1" at bounding box center [567, 204] width 4 height 8
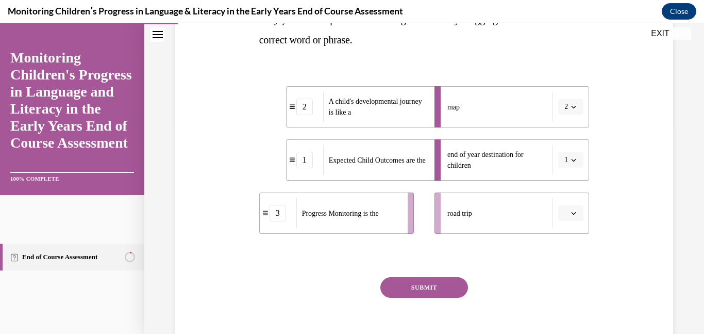
click at [569, 115] on li "map 2" at bounding box center [512, 106] width 155 height 41
click at [570, 105] on button "2" at bounding box center [571, 106] width 25 height 15
click at [569, 194] on div "3" at bounding box center [568, 192] width 26 height 21
click at [573, 211] on icon "button" at bounding box center [573, 212] width 5 height 5
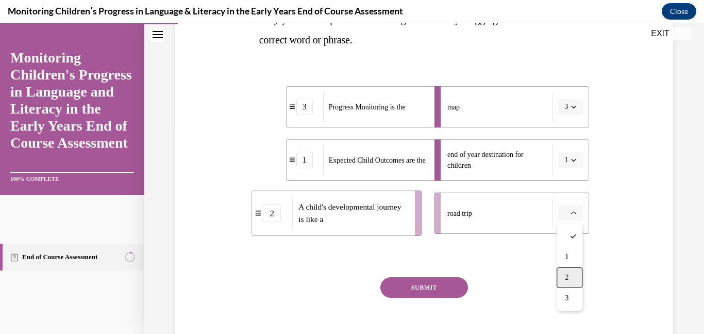
click at [572, 273] on div "2" at bounding box center [570, 277] width 26 height 21
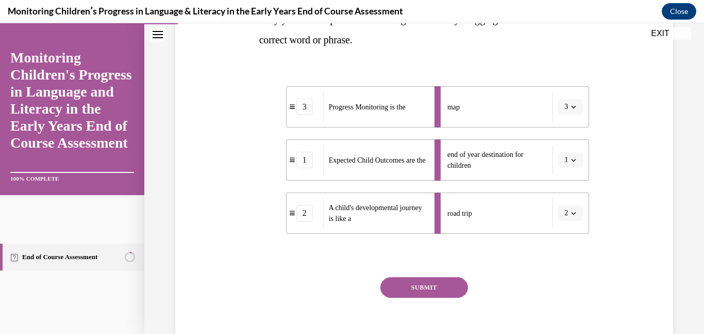
click at [453, 287] on button "SUBMIT" at bounding box center [425, 287] width 88 height 21
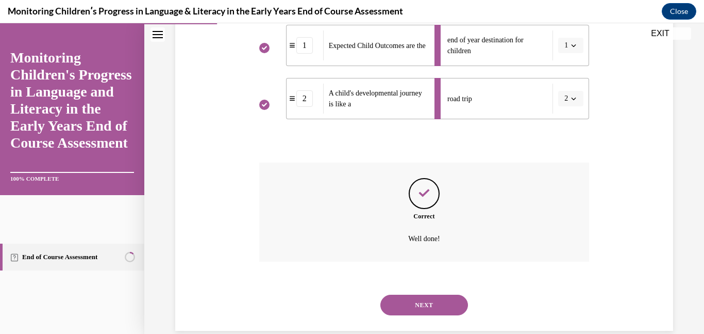
scroll to position [340, 0]
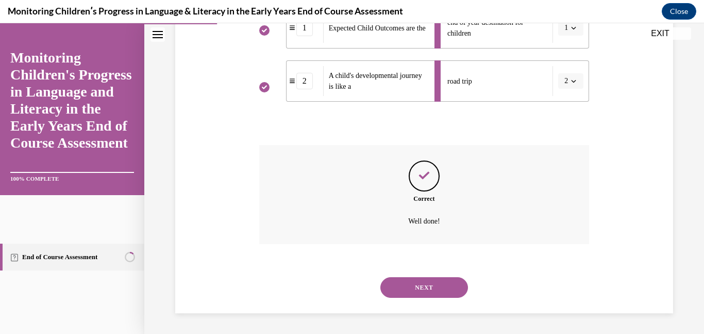
click at [452, 288] on button "NEXT" at bounding box center [425, 287] width 88 height 21
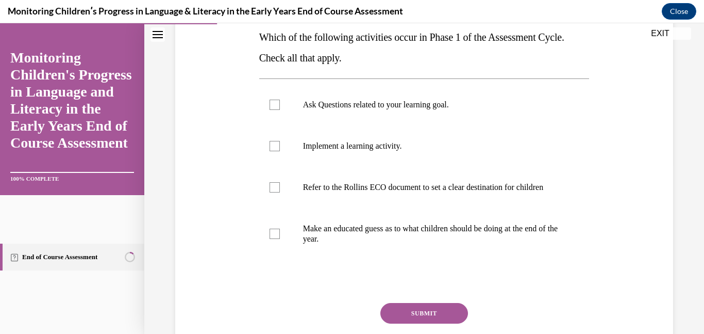
scroll to position [175, 0]
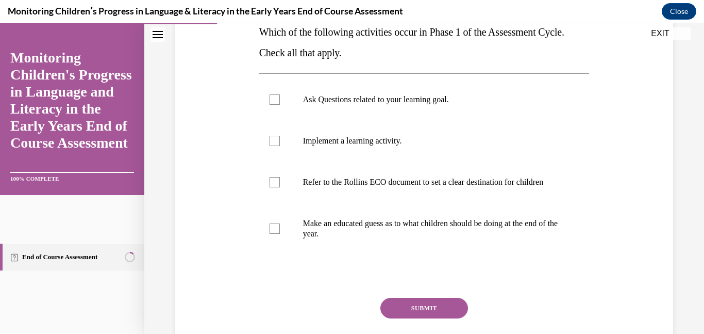
click at [486, 237] on p "Make an educated guess as to what children should be doing at the end of the ye…" at bounding box center [433, 228] width 261 height 21
click at [280, 234] on input "Make an educated guess as to what children should be doing at the end of the ye…" at bounding box center [275, 228] width 10 height 10
click at [275, 231] on icon at bounding box center [274, 229] width 5 height 4
click at [275, 234] on input "Make an educated guess as to what children should be doing at the end of the ye…" at bounding box center [275, 228] width 10 height 10
checkbox input "false"
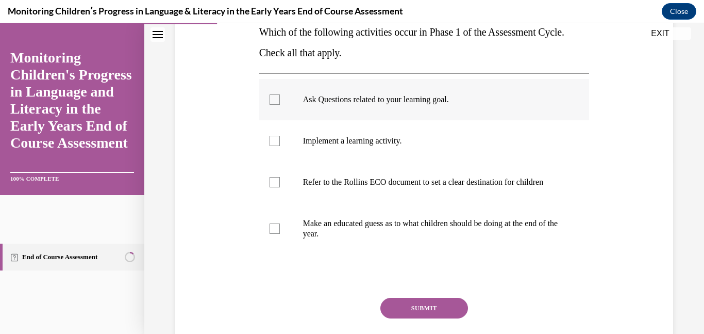
click at [272, 102] on div at bounding box center [275, 99] width 10 height 10
click at [272, 102] on input "Ask Questions related to your learning goal." at bounding box center [275, 99] width 10 height 10
checkbox input "true"
click at [273, 187] on div at bounding box center [275, 182] width 10 height 10
click at [273, 187] on input "Refer to the Rollins ECO document to set a clear destination for children" at bounding box center [275, 182] width 10 height 10
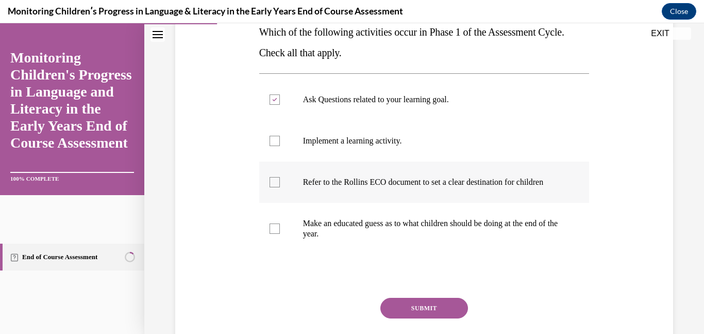
checkbox input "true"
click at [399, 318] on button "SUBMIT" at bounding box center [425, 308] width 88 height 21
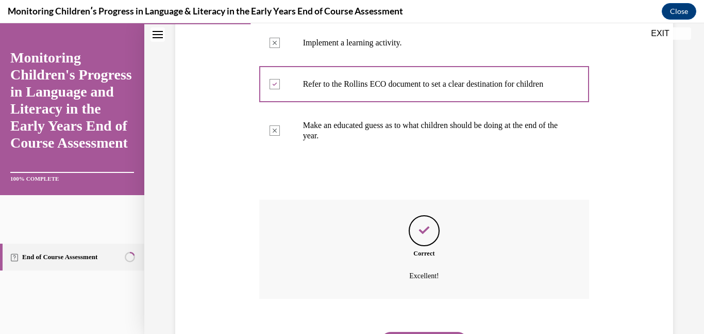
scroll to position [338, 0]
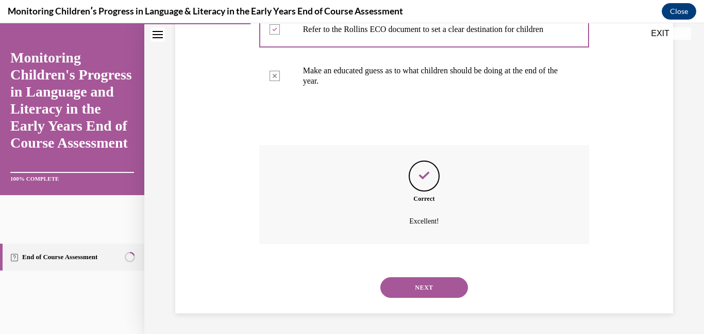
click at [404, 291] on button "NEXT" at bounding box center [425, 287] width 88 height 21
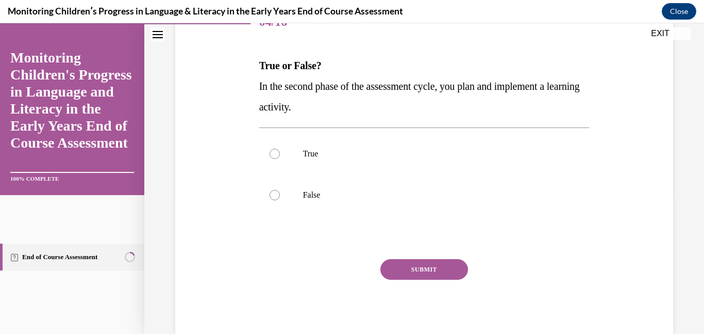
scroll to position [144, 0]
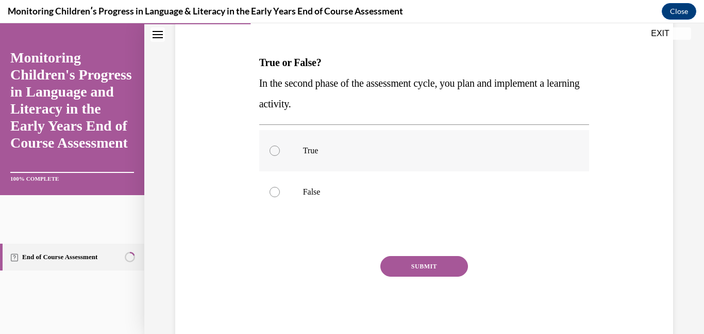
click at [275, 153] on div at bounding box center [275, 150] width 10 height 10
click at [275, 153] on input "True" at bounding box center [275, 150] width 10 height 10
radio input "true"
click at [403, 261] on button "SUBMIT" at bounding box center [425, 266] width 88 height 21
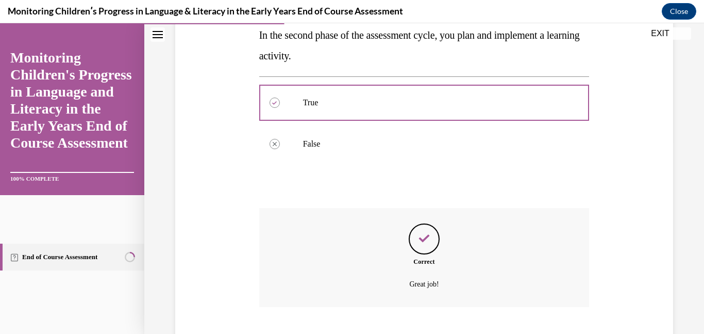
scroll to position [255, 0]
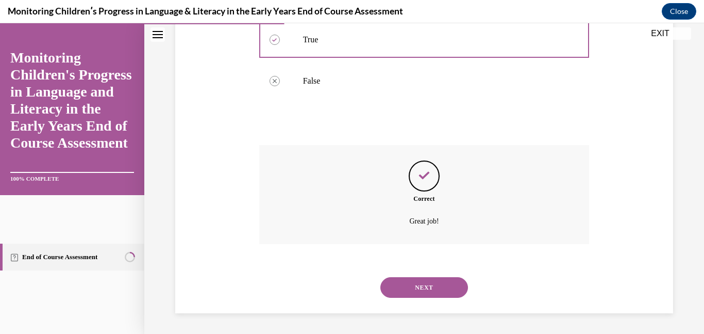
click at [406, 285] on button "NEXT" at bounding box center [425, 287] width 88 height 21
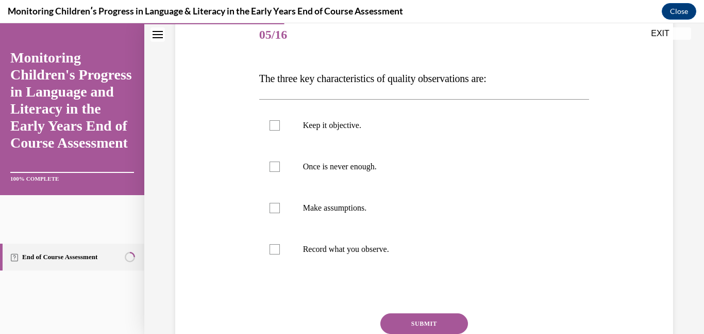
scroll to position [133, 0]
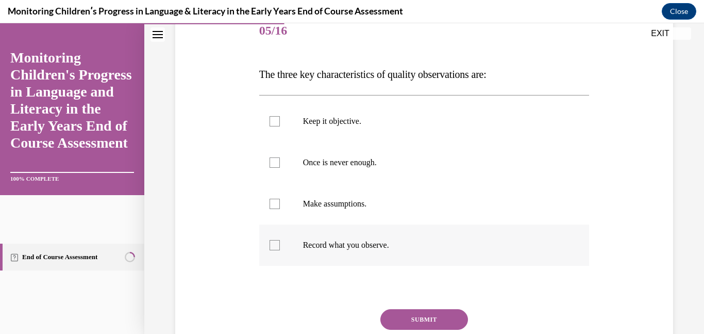
click at [273, 248] on div at bounding box center [275, 245] width 10 height 10
click at [273, 248] on input "Record what you observe." at bounding box center [275, 245] width 10 height 10
checkbox input "true"
click at [274, 165] on div at bounding box center [275, 162] width 10 height 10
click at [274, 165] on input "Once is never enough." at bounding box center [275, 162] width 10 height 10
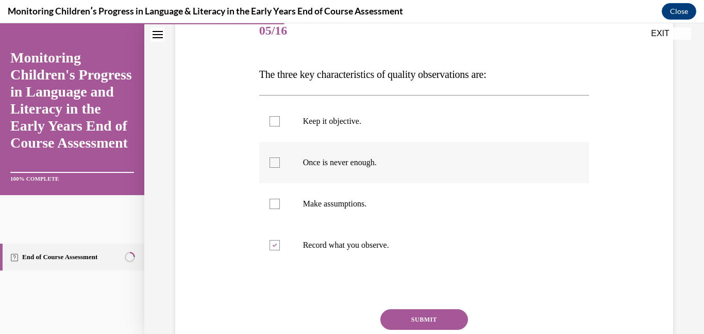
checkbox input "true"
click at [274, 122] on div at bounding box center [275, 121] width 10 height 10
click at [274, 122] on input "Keep it objective." at bounding box center [275, 121] width 10 height 10
checkbox input "true"
click at [413, 318] on button "SUBMIT" at bounding box center [425, 319] width 88 height 21
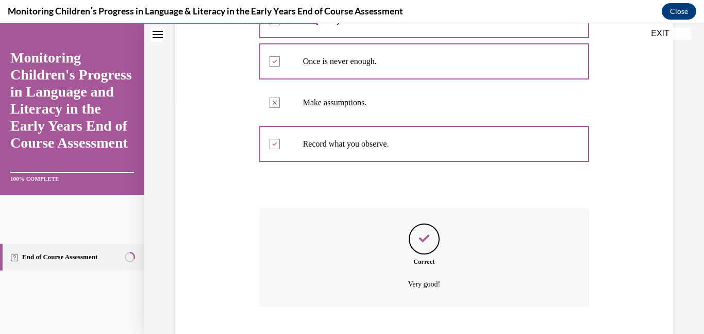
scroll to position [297, 0]
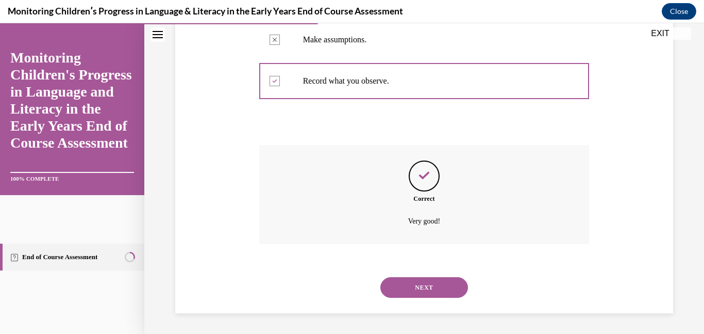
click at [410, 292] on button "NEXT" at bounding box center [425, 287] width 88 height 21
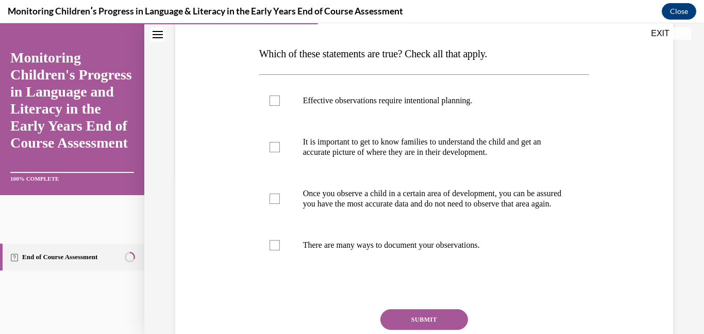
scroll to position [155, 0]
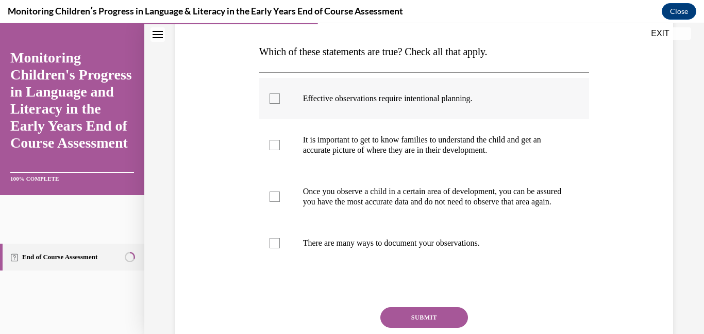
click at [270, 102] on div at bounding box center [275, 98] width 10 height 10
click at [270, 102] on input "Effective observations require intentional planning." at bounding box center [275, 98] width 10 height 10
checkbox input "true"
click at [272, 143] on div at bounding box center [275, 145] width 10 height 10
click at [272, 143] on input "It is important to get to know families to understand the child and get an accu…" at bounding box center [275, 145] width 10 height 10
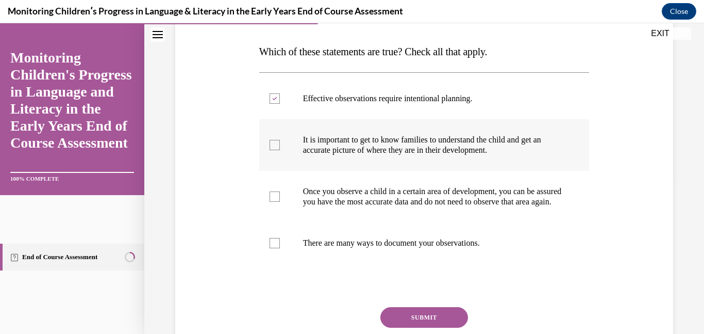
checkbox input "true"
click at [273, 248] on div at bounding box center [275, 243] width 10 height 10
click at [273, 248] on input "There are many ways to document your observations." at bounding box center [275, 243] width 10 height 10
checkbox input "true"
click at [407, 325] on button "SUBMIT" at bounding box center [425, 317] width 88 height 21
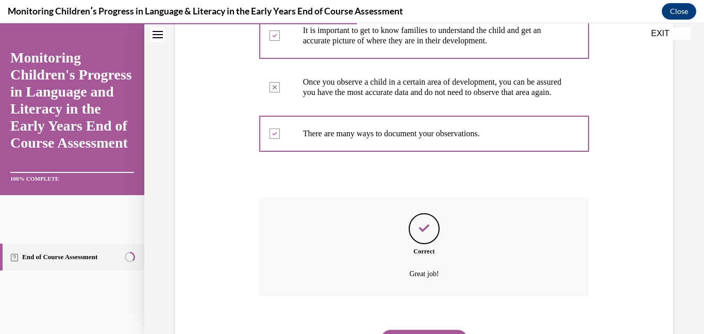
scroll to position [327, 0]
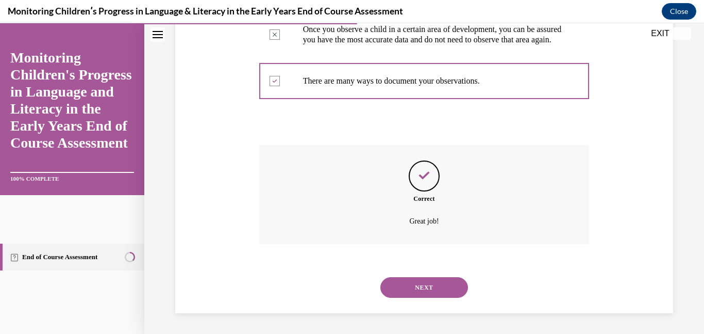
click at [411, 289] on button "NEXT" at bounding box center [425, 287] width 88 height 21
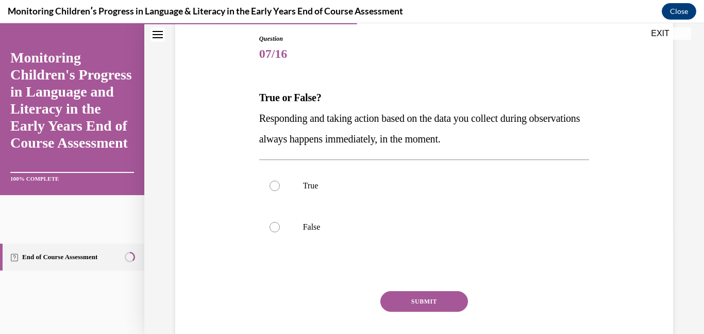
scroll to position [114, 0]
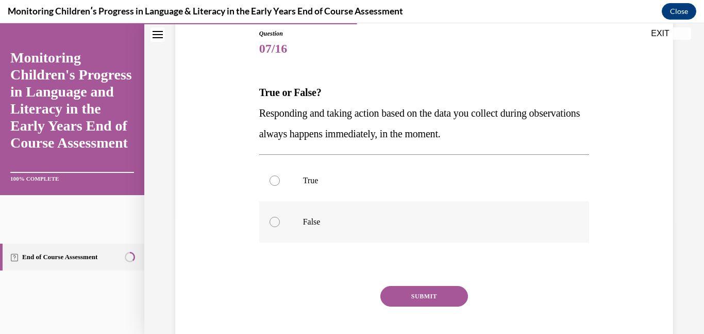
click at [274, 224] on div at bounding box center [275, 222] width 10 height 10
click at [274, 224] on input "False" at bounding box center [275, 222] width 10 height 10
radio input "true"
click at [404, 299] on button "SUBMIT" at bounding box center [425, 296] width 88 height 21
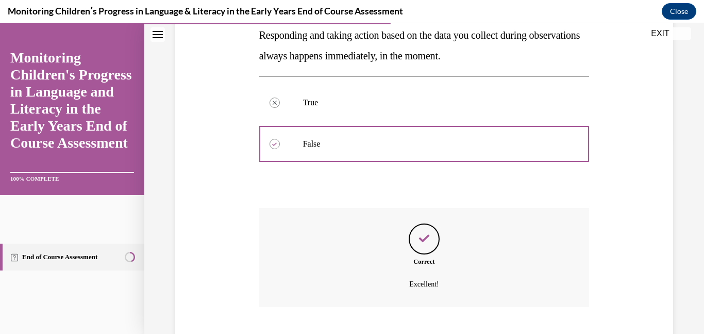
scroll to position [255, 0]
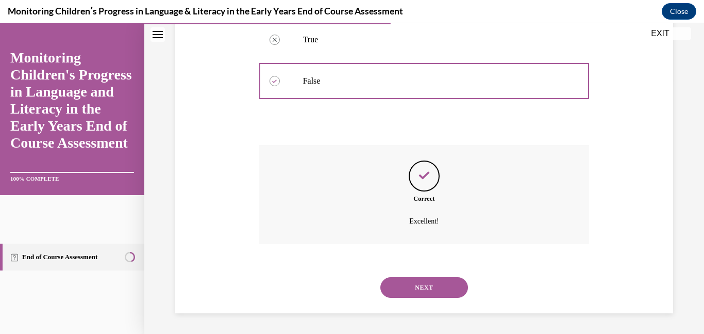
click at [404, 290] on button "NEXT" at bounding box center [425, 287] width 88 height 21
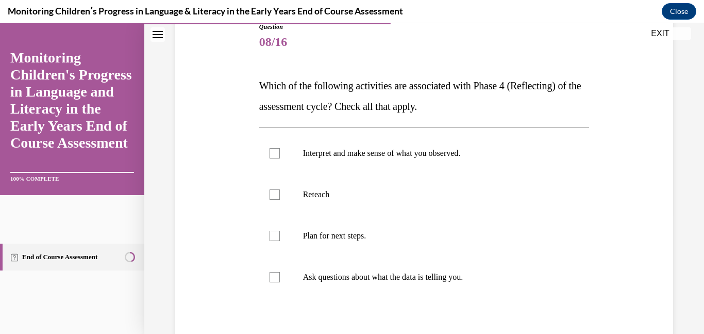
scroll to position [123, 0]
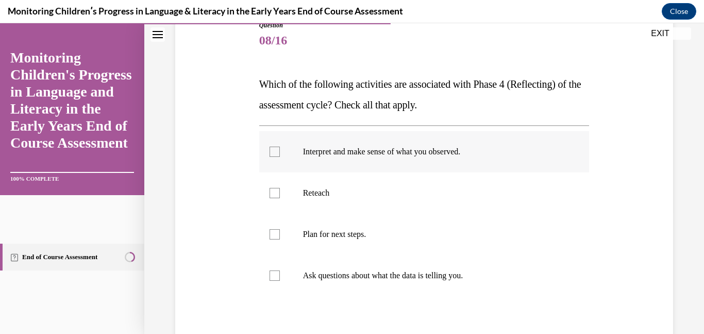
click at [272, 155] on div at bounding box center [275, 151] width 10 height 10
click at [272, 155] on input "Interpret and make sense of what you observed." at bounding box center [275, 151] width 10 height 10
checkbox input "true"
click at [274, 277] on div at bounding box center [275, 275] width 10 height 10
click at [274, 277] on input "Ask questions about what the data is telling you." at bounding box center [275, 275] width 10 height 10
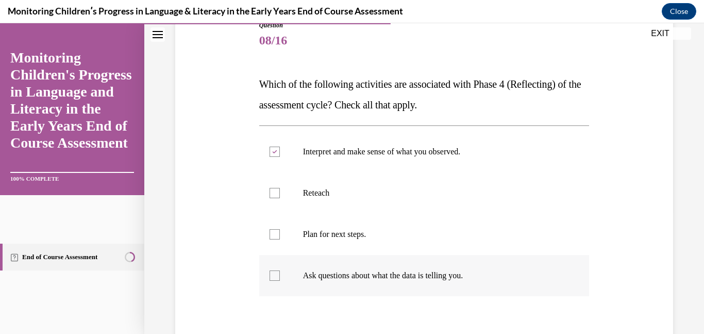
checkbox input "true"
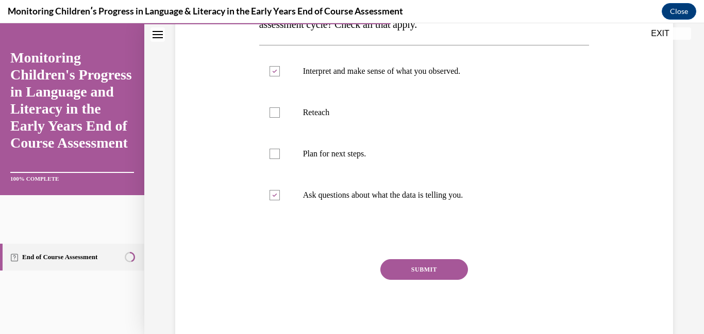
click at [402, 268] on button "SUBMIT" at bounding box center [425, 269] width 88 height 21
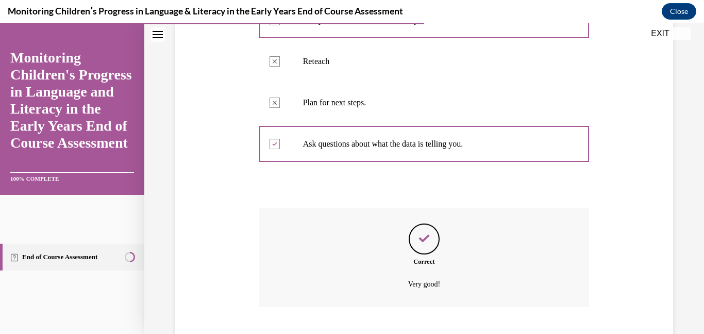
scroll to position [317, 0]
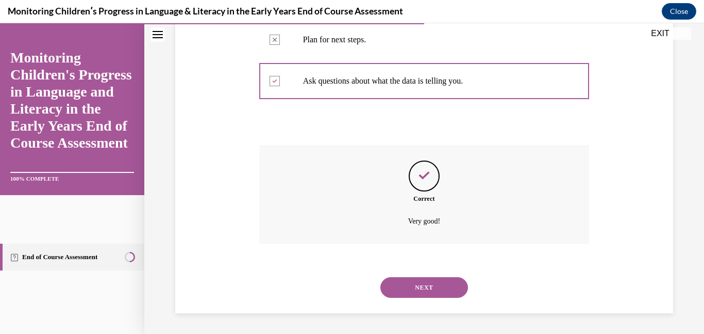
click at [422, 285] on button "NEXT" at bounding box center [425, 287] width 88 height 21
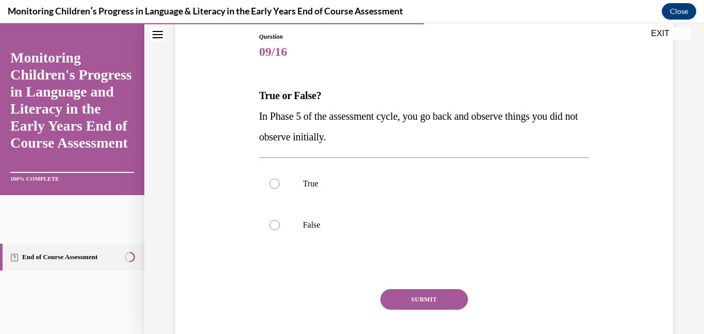
scroll to position [114, 0]
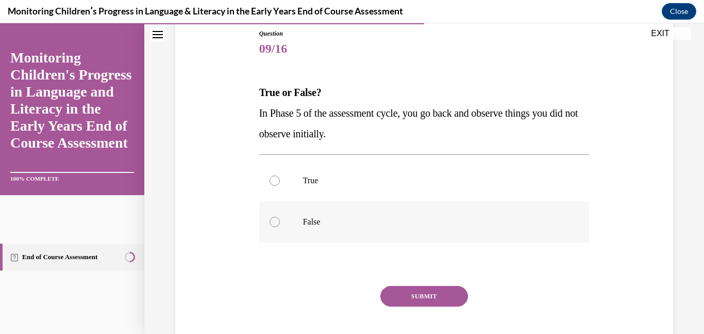
click at [272, 220] on div at bounding box center [275, 222] width 10 height 10
click at [272, 220] on input "False" at bounding box center [275, 222] width 10 height 10
radio input "true"
click at [424, 301] on button "SUBMIT" at bounding box center [425, 296] width 88 height 21
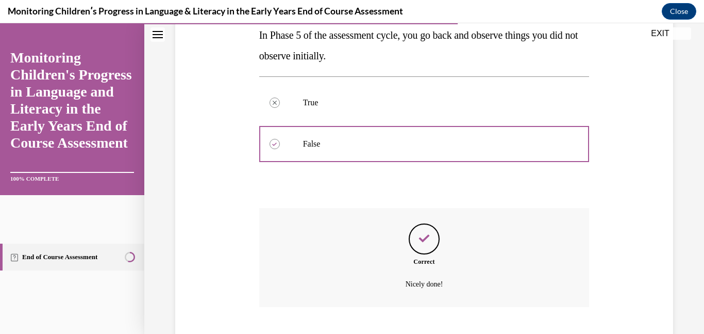
scroll to position [255, 0]
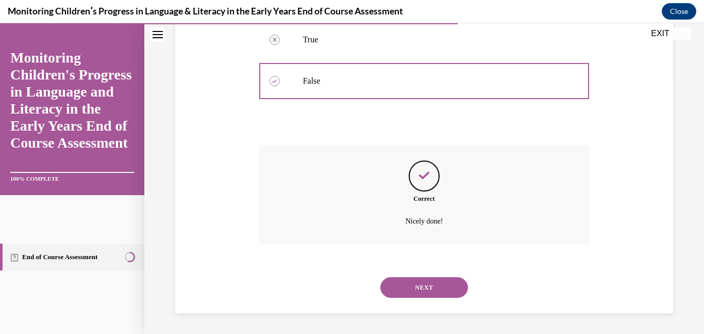
click at [424, 291] on button "NEXT" at bounding box center [425, 287] width 88 height 21
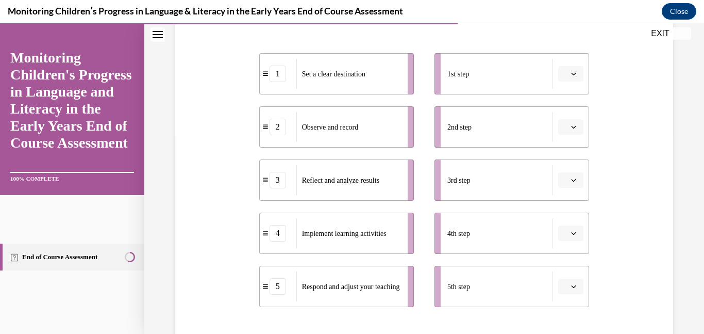
scroll to position [201, 0]
click at [571, 71] on icon "button" at bounding box center [573, 72] width 5 height 5
click at [573, 159] on div "3" at bounding box center [570, 157] width 26 height 21
click at [570, 77] on button "3" at bounding box center [571, 72] width 25 height 15
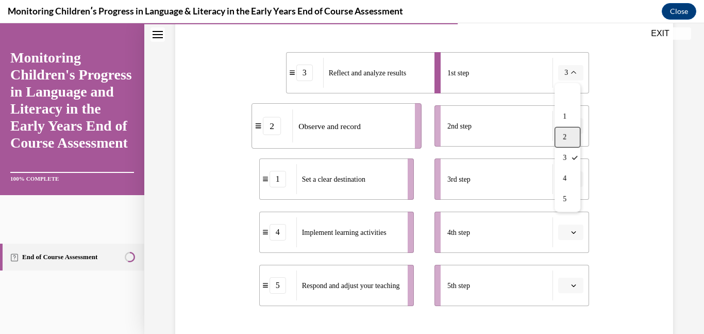
click at [569, 135] on div "2" at bounding box center [568, 137] width 26 height 21
click at [574, 127] on icon "button" at bounding box center [573, 125] width 5 height 5
click at [572, 206] on div "3" at bounding box center [570, 211] width 26 height 21
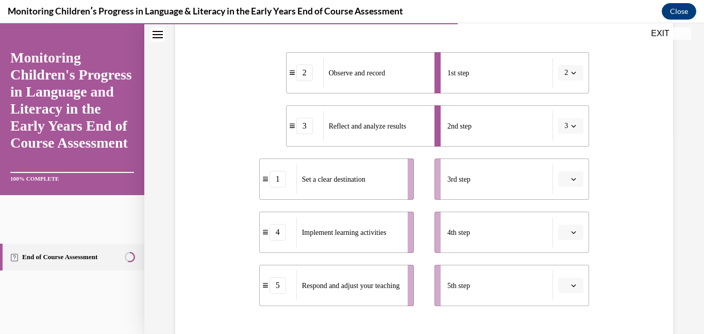
click at [572, 187] on li "3rd step" at bounding box center [512, 178] width 155 height 41
click at [572, 188] on li "3rd step" at bounding box center [512, 178] width 155 height 41
click at [574, 179] on icon "button" at bounding box center [574, 179] width 5 height 3
click at [570, 217] on div "1" at bounding box center [570, 222] width 26 height 21
click at [571, 232] on icon "button" at bounding box center [573, 231] width 5 height 5
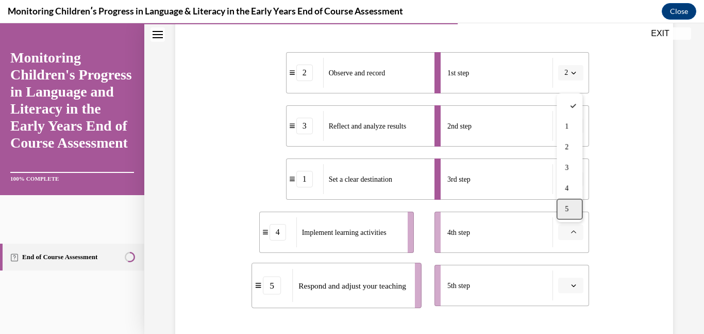
click at [567, 215] on div "5" at bounding box center [570, 209] width 26 height 21
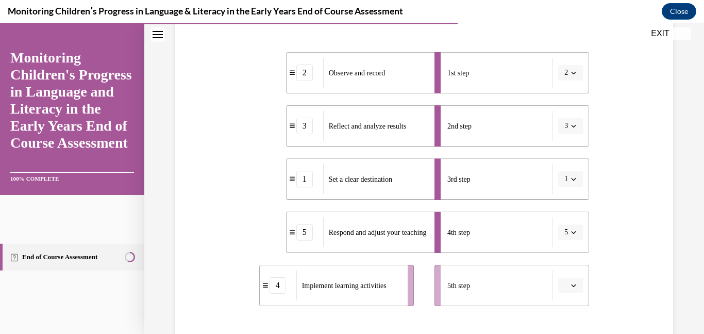
click at [573, 285] on icon "button" at bounding box center [573, 285] width 5 height 5
click at [567, 185] on div "1" at bounding box center [570, 179] width 26 height 21
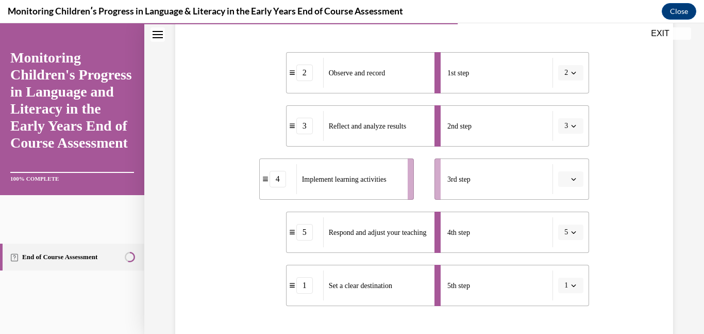
click at [567, 185] on button "button" at bounding box center [571, 178] width 25 height 15
click at [643, 212] on div "Question 10/16 Put the steps of the assessment cycle in the right order! 2 Obse…" at bounding box center [424, 172] width 503 height 522
click at [577, 181] on span "button" at bounding box center [573, 178] width 7 height 7
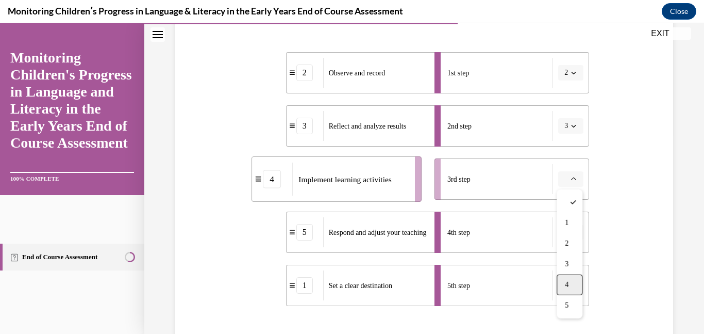
click at [569, 280] on div "4" at bounding box center [570, 284] width 26 height 21
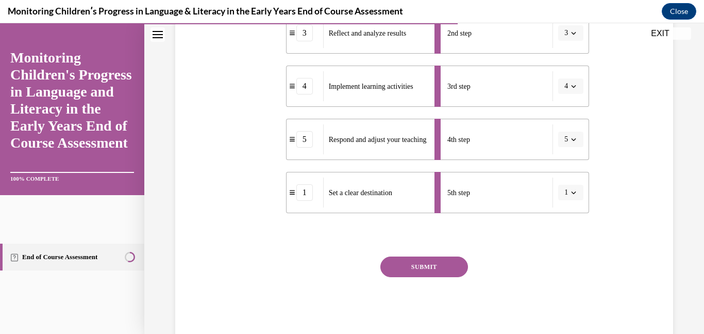
scroll to position [295, 0]
click at [451, 271] on button "SUBMIT" at bounding box center [425, 265] width 88 height 21
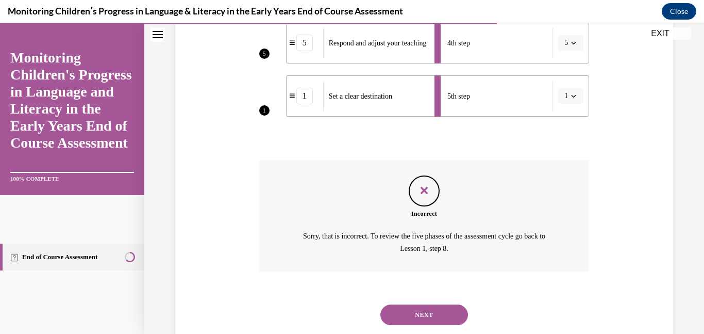
scroll to position [418, 0]
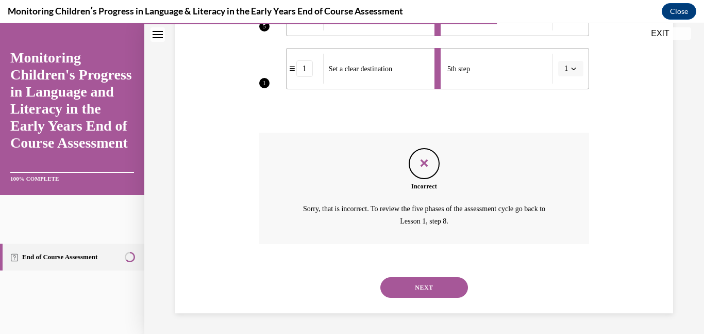
click at [436, 290] on button "NEXT" at bounding box center [425, 287] width 88 height 21
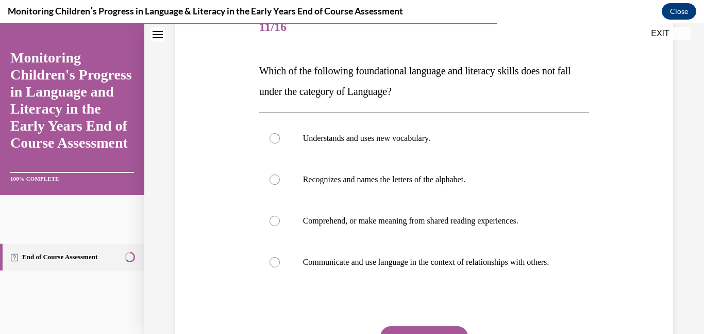
scroll to position [138, 0]
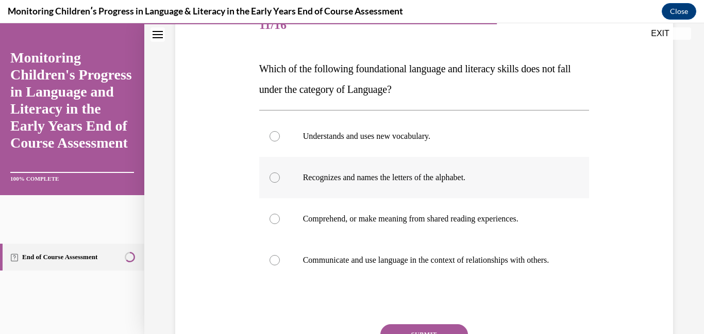
click at [273, 179] on div at bounding box center [275, 177] width 10 height 10
click at [273, 179] on input "Recognizes and names the letters of the alphabet." at bounding box center [275, 177] width 10 height 10
radio input "true"
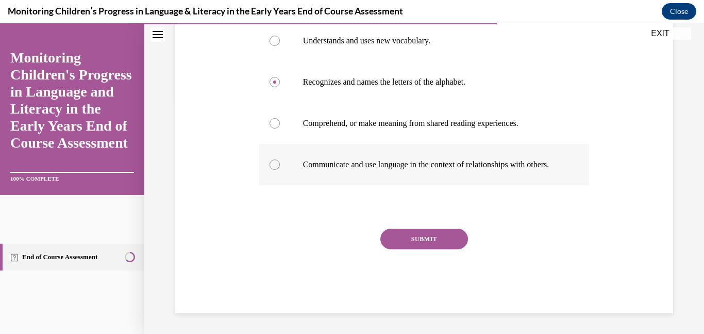
scroll to position [244, 0]
click at [403, 239] on button "SUBMIT" at bounding box center [425, 238] width 88 height 21
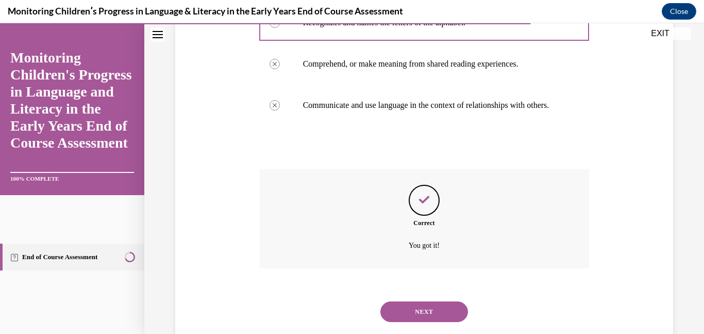
scroll to position [327, 0]
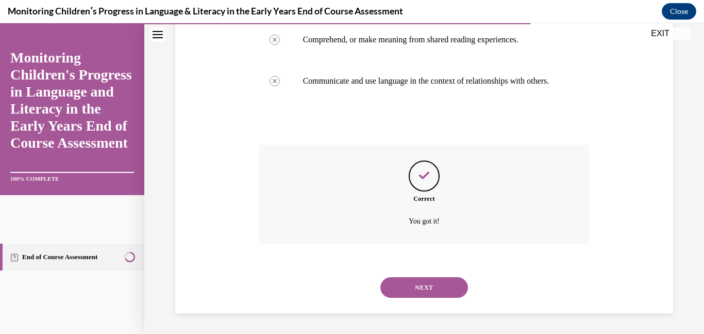
click at [433, 289] on button "NEXT" at bounding box center [425, 287] width 88 height 21
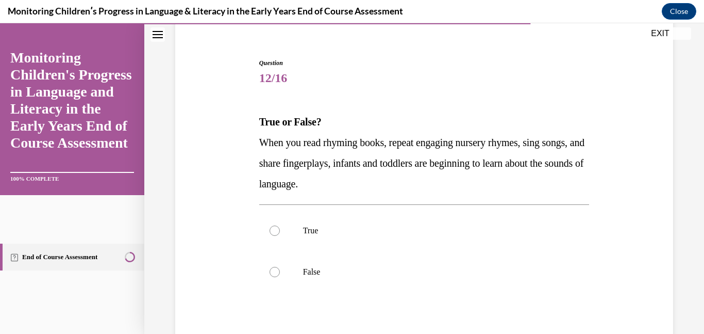
scroll to position [87, 0]
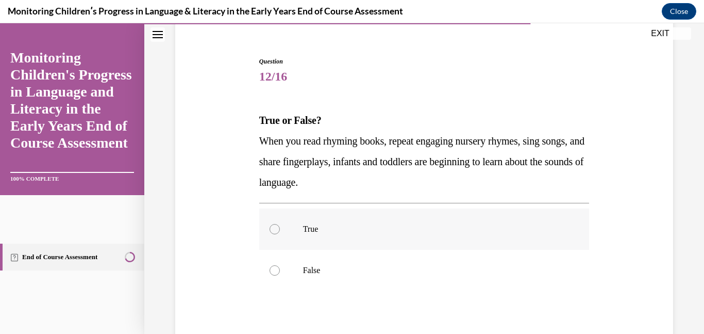
click at [275, 230] on div at bounding box center [275, 229] width 10 height 10
click at [275, 230] on input "True" at bounding box center [275, 229] width 10 height 10
radio input "true"
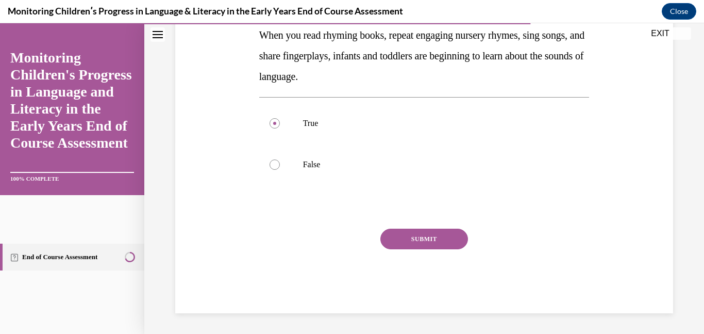
click at [407, 238] on button "SUBMIT" at bounding box center [425, 238] width 88 height 21
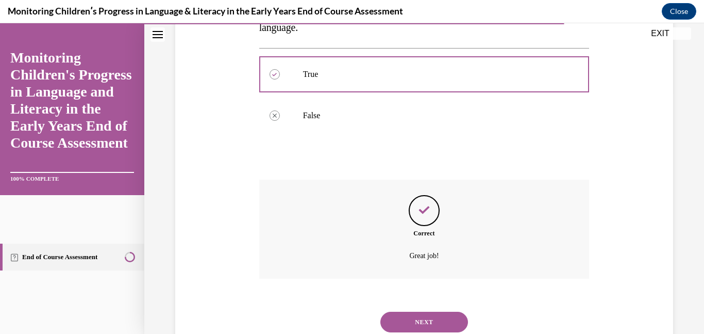
scroll to position [276, 0]
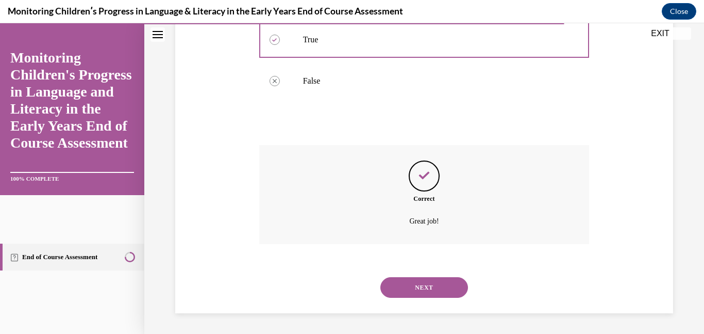
click at [424, 287] on button "NEXT" at bounding box center [425, 287] width 88 height 21
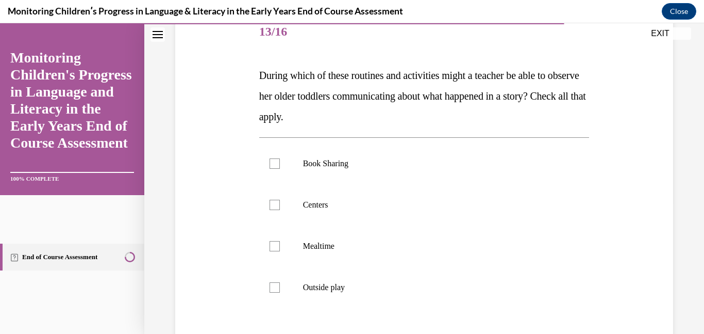
scroll to position [133, 0]
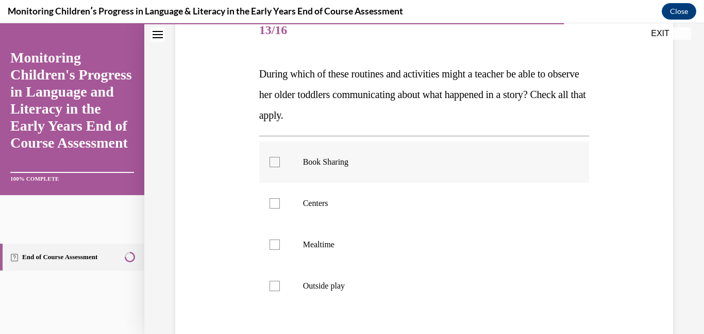
click at [275, 161] on div at bounding box center [275, 162] width 10 height 10
click at [275, 161] on input "Book Sharing" at bounding box center [275, 162] width 10 height 10
checkbox input "true"
click at [275, 202] on div at bounding box center [275, 203] width 10 height 10
click at [275, 202] on input "Centers" at bounding box center [275, 203] width 10 height 10
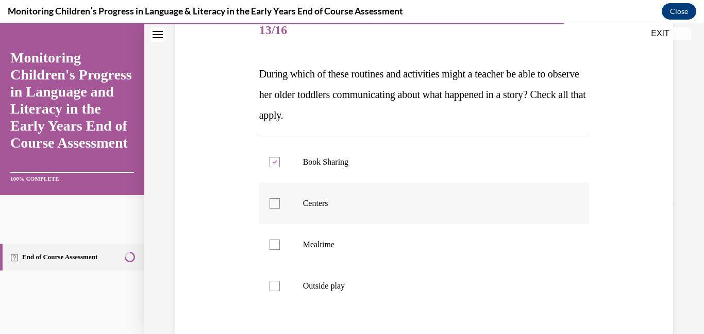
checkbox input "true"
click at [276, 284] on div at bounding box center [275, 286] width 10 height 10
click at [276, 284] on input "Outside play" at bounding box center [275, 286] width 10 height 10
checkbox input "true"
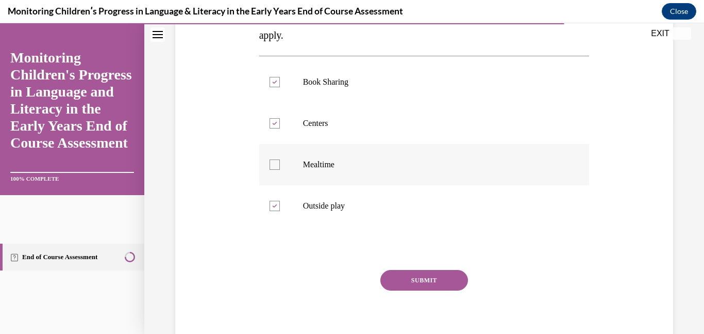
scroll to position [219, 0]
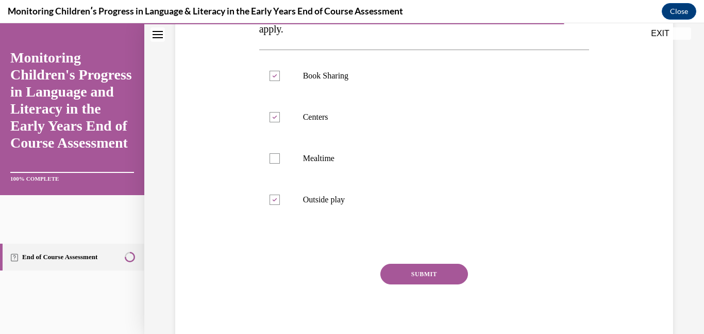
click at [391, 270] on button "SUBMIT" at bounding box center [425, 274] width 88 height 21
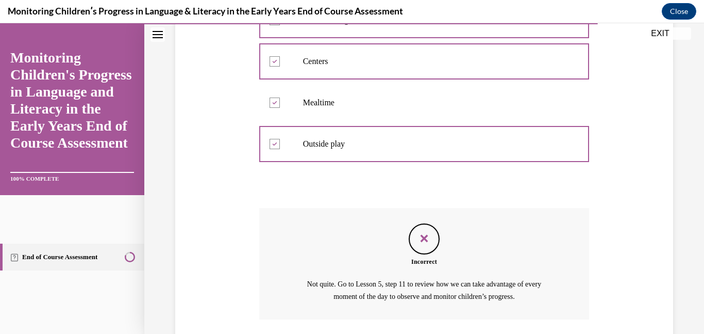
scroll to position [350, 0]
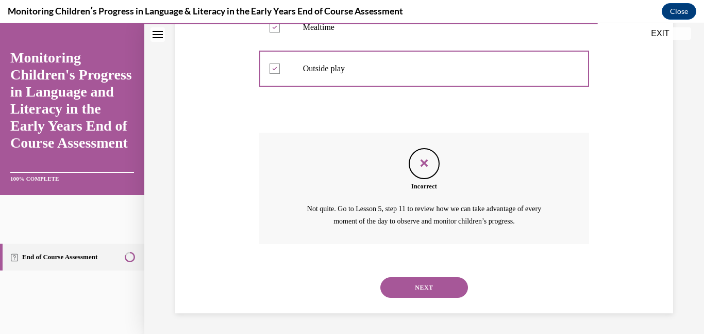
click at [398, 286] on button "NEXT" at bounding box center [425, 287] width 88 height 21
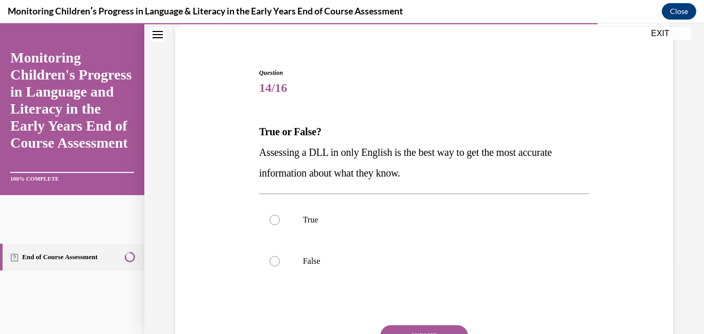
scroll to position [79, 0]
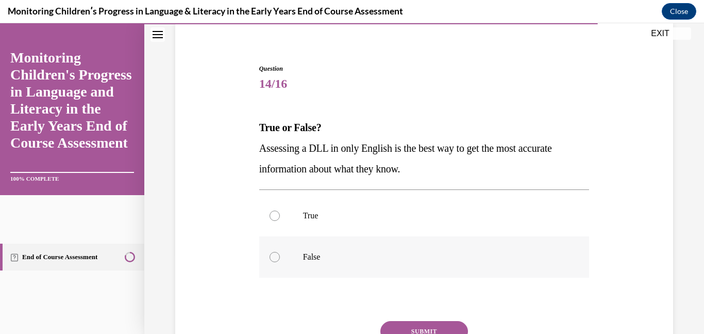
click at [276, 256] on div at bounding box center [275, 257] width 10 height 10
click at [276, 256] on input "False" at bounding box center [275, 257] width 10 height 10
radio input "true"
click at [403, 327] on button "SUBMIT" at bounding box center [425, 331] width 88 height 21
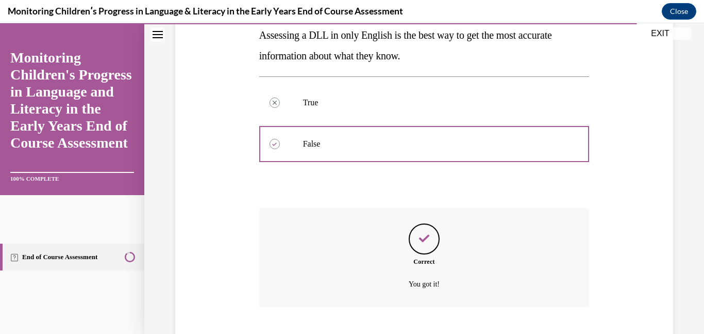
scroll to position [255, 0]
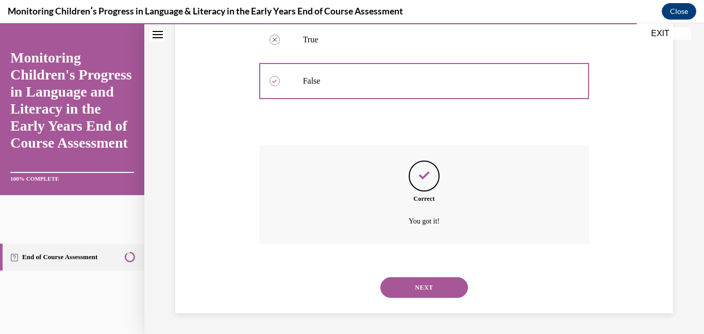
click at [404, 293] on button "NEXT" at bounding box center [425, 287] width 88 height 21
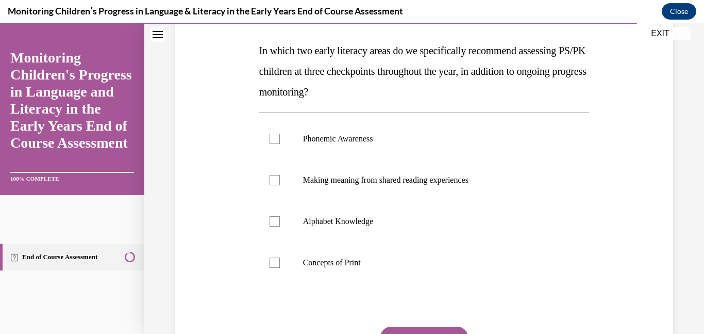
scroll to position [158, 0]
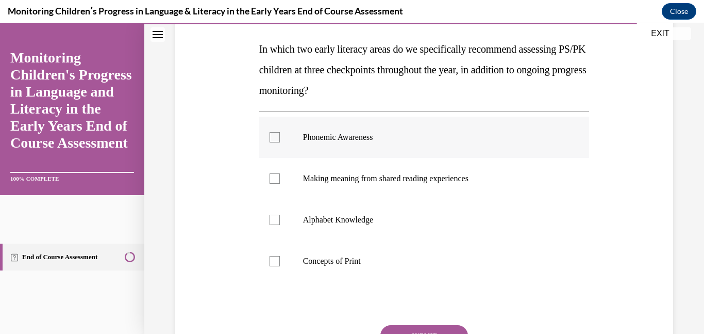
click at [277, 140] on div at bounding box center [275, 137] width 10 height 10
click at [277, 140] on input "Phonemic Awareness" at bounding box center [275, 137] width 10 height 10
checkbox input "true"
click at [275, 221] on div at bounding box center [275, 220] width 10 height 10
click at [275, 221] on input "Alphabet Knowledge" at bounding box center [275, 220] width 10 height 10
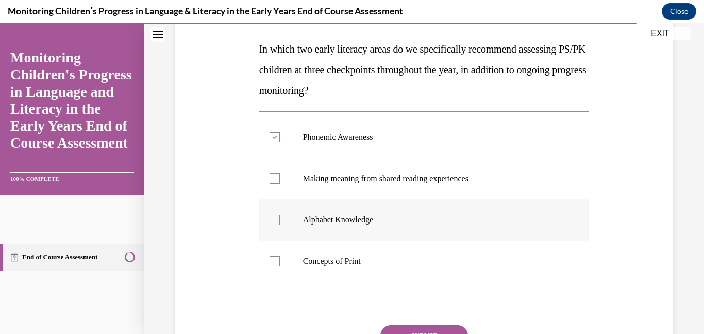
checkbox input "true"
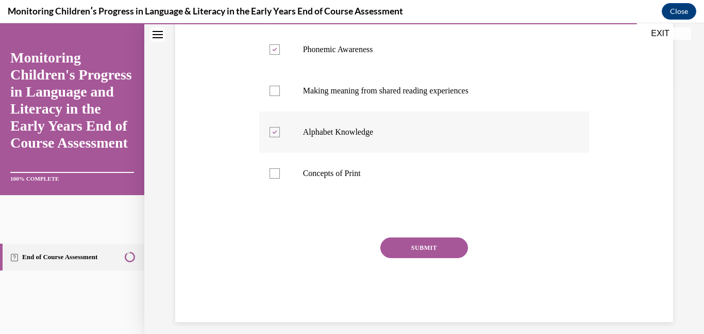
scroll to position [254, 0]
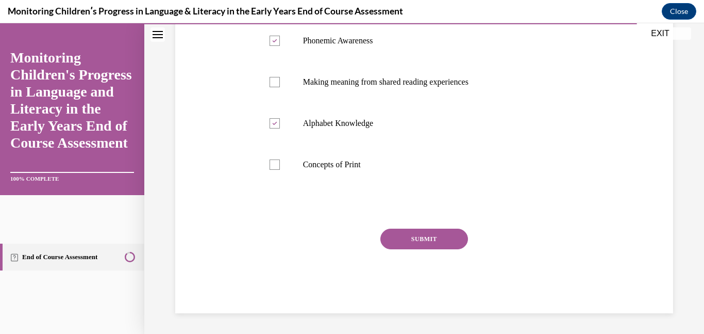
click at [402, 235] on button "SUBMIT" at bounding box center [425, 238] width 88 height 21
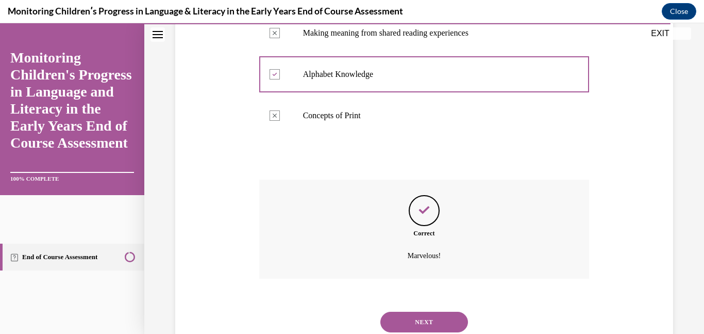
scroll to position [338, 0]
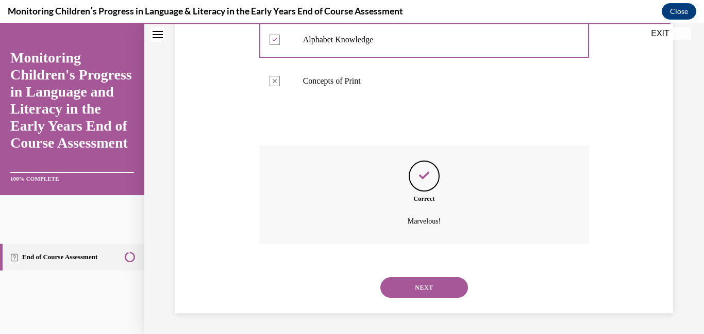
click at [401, 279] on button "NEXT" at bounding box center [425, 287] width 88 height 21
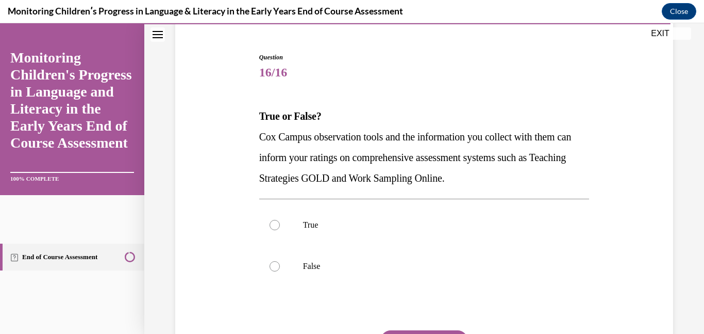
scroll to position [92, 0]
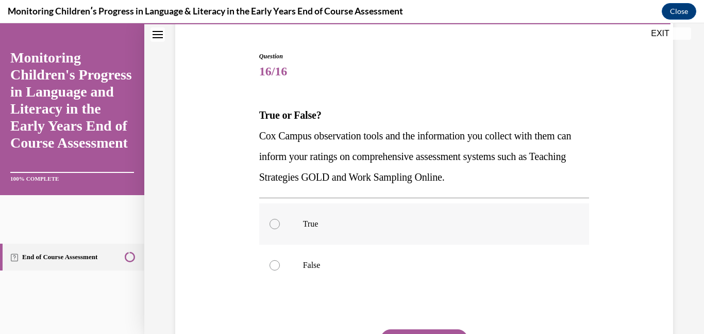
click at [274, 224] on div at bounding box center [275, 224] width 10 height 10
click at [274, 224] on input "True" at bounding box center [275, 224] width 10 height 10
radio input "true"
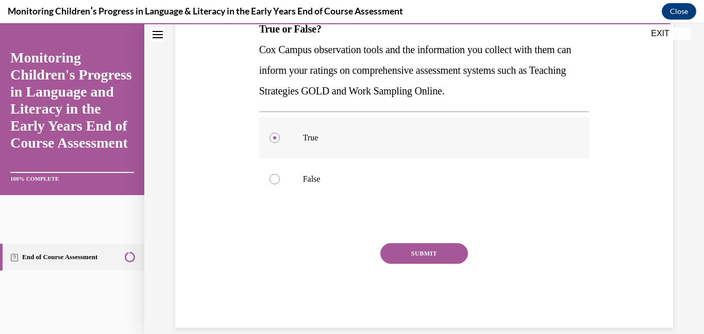
scroll to position [184, 0]
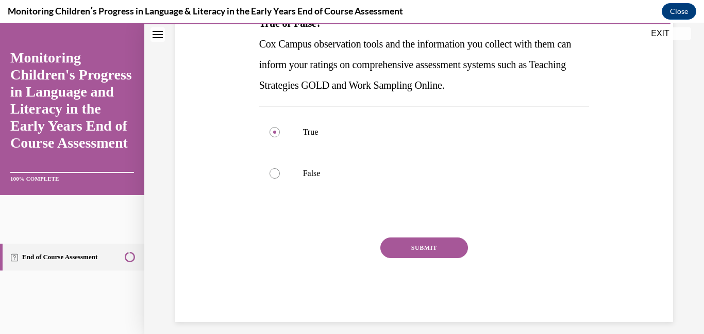
click at [454, 249] on button "SUBMIT" at bounding box center [425, 247] width 88 height 21
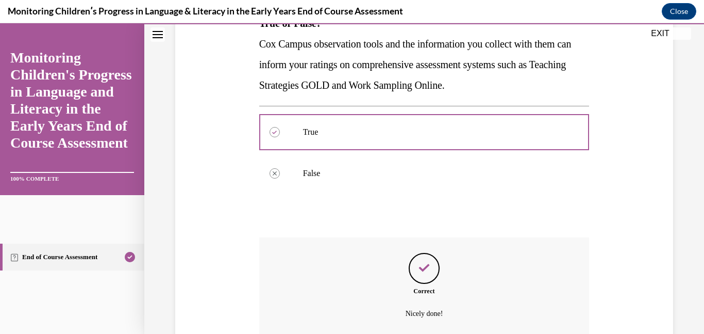
scroll to position [276, 0]
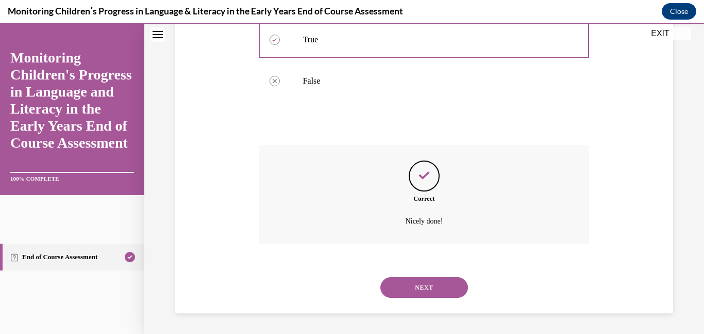
click at [438, 292] on button "NEXT" at bounding box center [425, 287] width 88 height 21
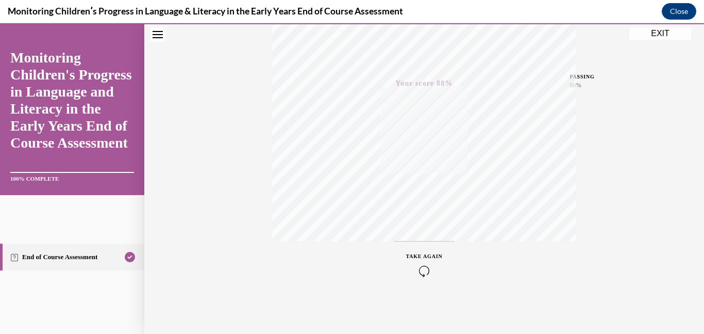
scroll to position [214, 0]
click at [685, 11] on button "Close" at bounding box center [679, 11] width 35 height 17
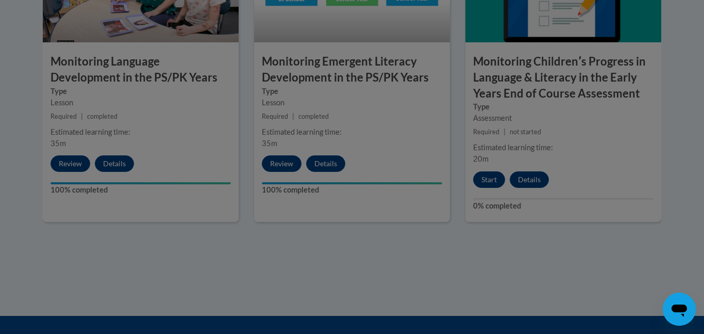
click at [493, 184] on div at bounding box center [352, 167] width 704 height 334
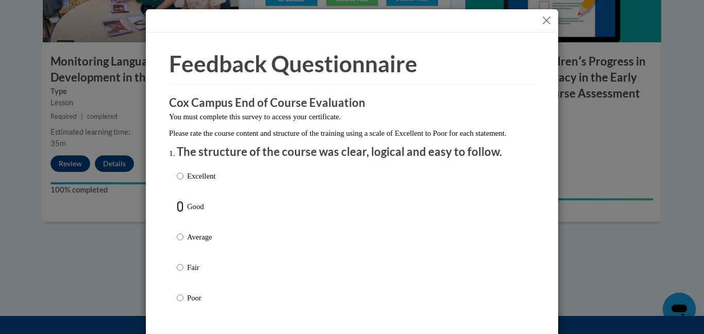
click at [182, 212] on input "Good" at bounding box center [180, 206] width 7 height 11
radio input "true"
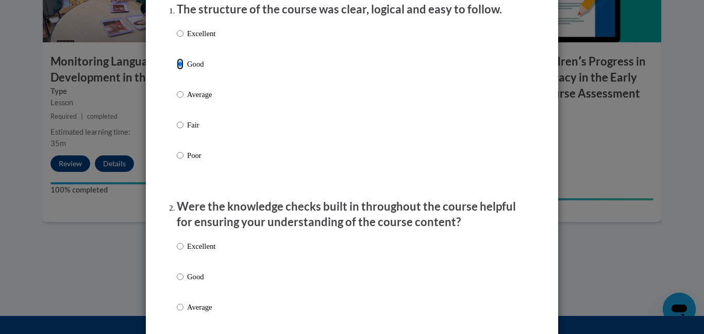
scroll to position [146, 0]
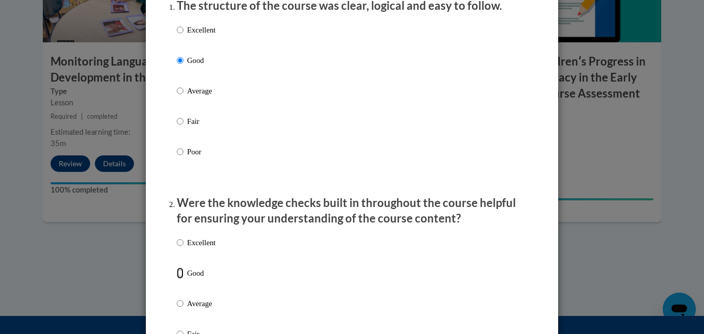
click at [179, 278] on input "Good" at bounding box center [180, 272] width 7 height 11
radio input "true"
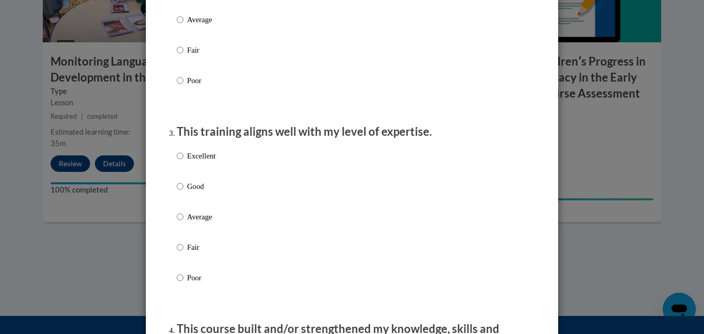
scroll to position [434, 0]
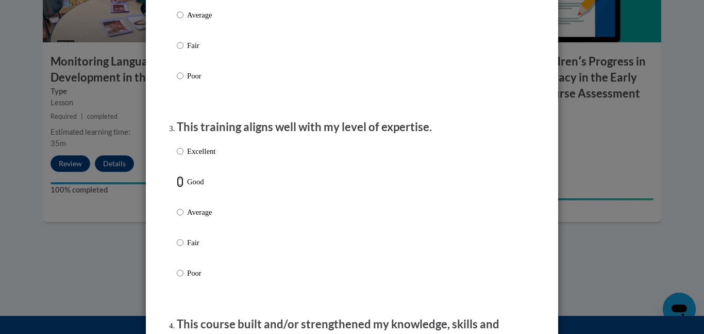
click at [181, 187] on input "Good" at bounding box center [180, 181] width 7 height 11
radio input "true"
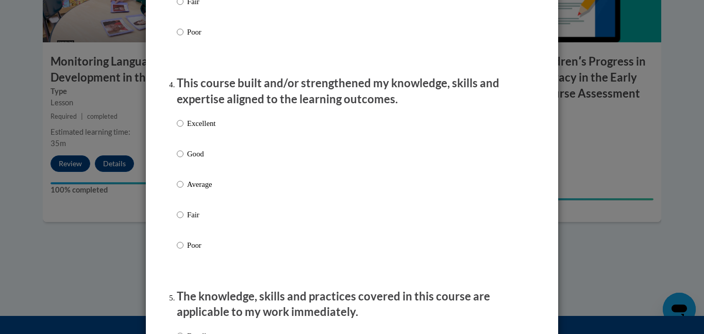
scroll to position [676, 0]
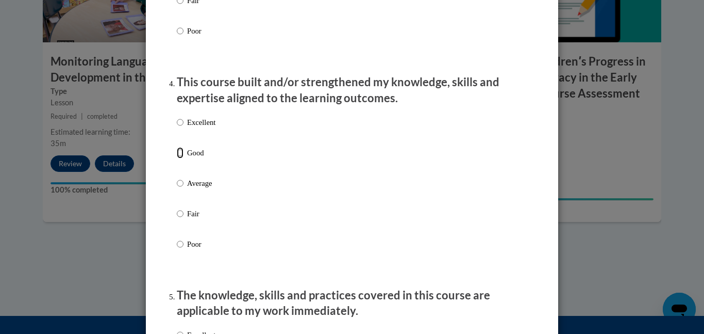
click at [181, 158] on input "Good" at bounding box center [180, 152] width 7 height 11
radio input "true"
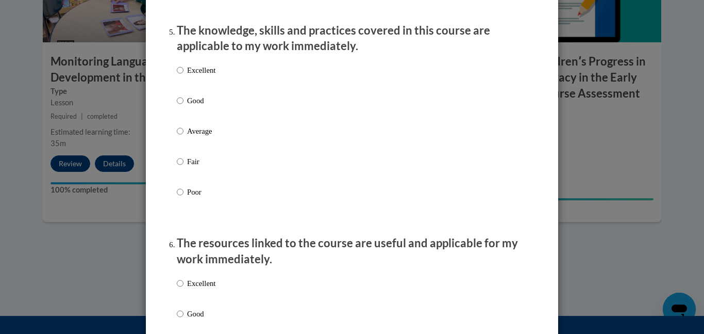
scroll to position [944, 0]
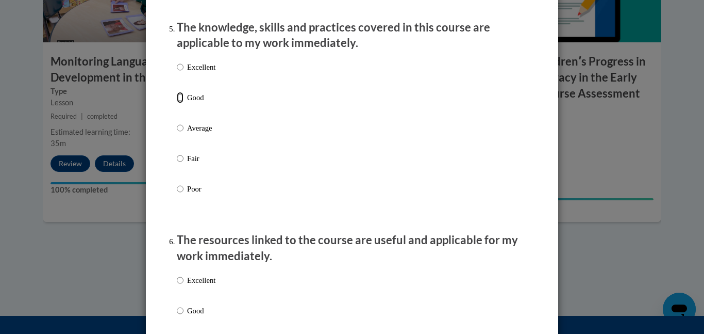
click at [178, 103] on input "Good" at bounding box center [180, 97] width 7 height 11
radio input "true"
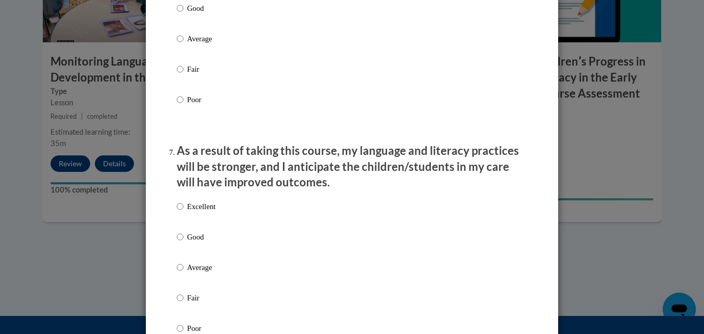
scroll to position [1248, 0]
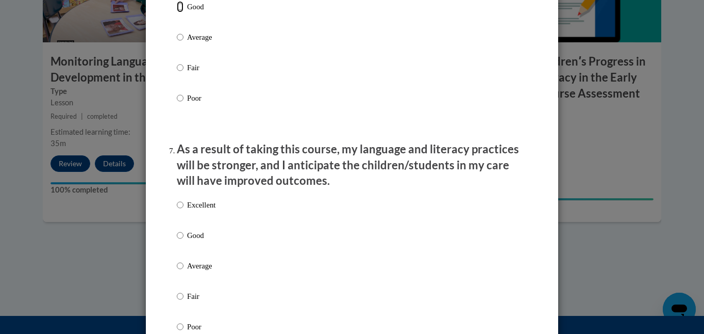
click at [179, 12] on input "Good" at bounding box center [180, 6] width 7 height 11
radio input "true"
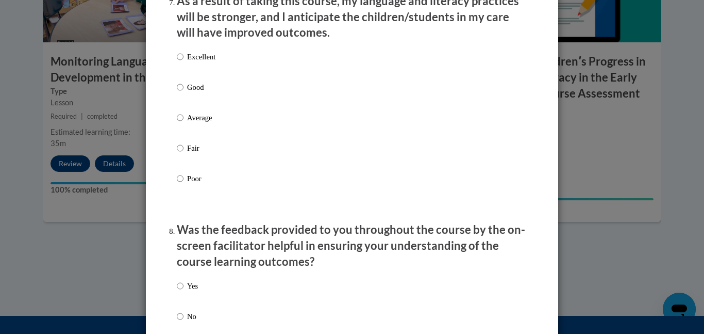
scroll to position [1411, 0]
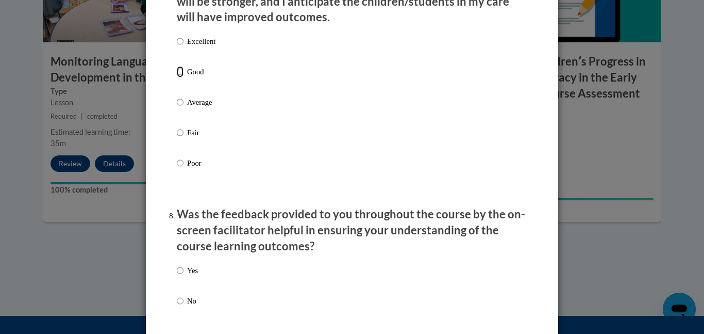
click at [182, 77] on input "Good" at bounding box center [180, 71] width 7 height 11
radio input "true"
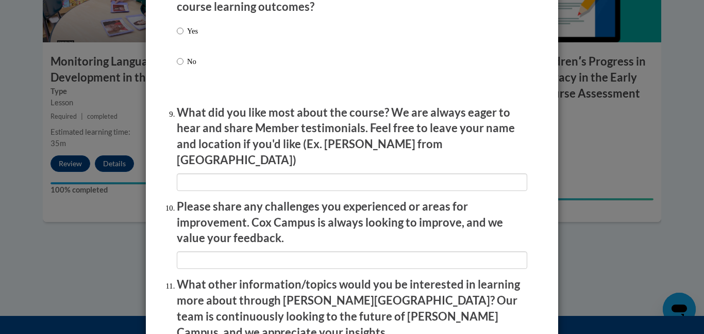
scroll to position [1652, 0]
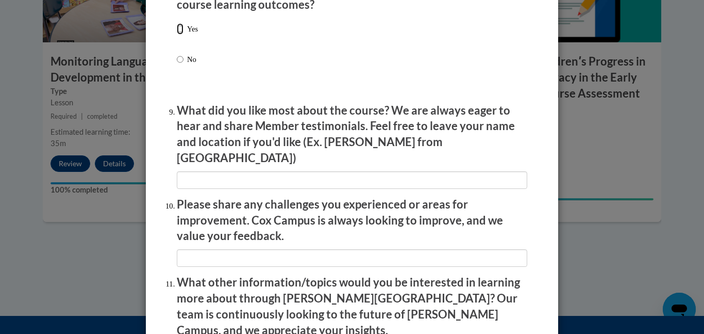
click at [181, 35] on input "Yes" at bounding box center [180, 28] width 7 height 11
radio input "true"
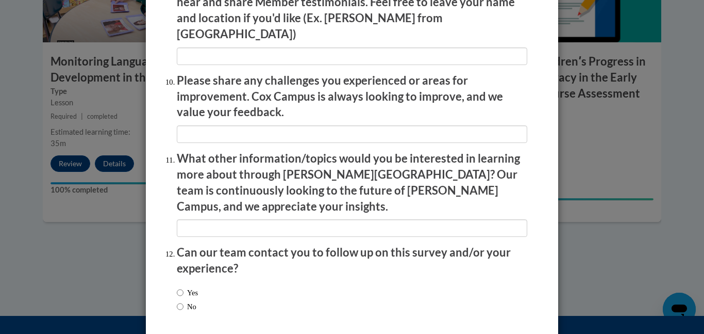
scroll to position [1809, 0]
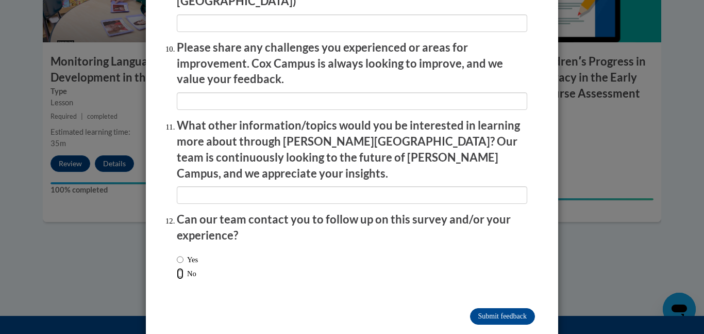
click at [178, 268] on input "No" at bounding box center [180, 273] width 7 height 11
radio input "true"
click at [507, 308] on input "Submit feedback" at bounding box center [502, 316] width 65 height 17
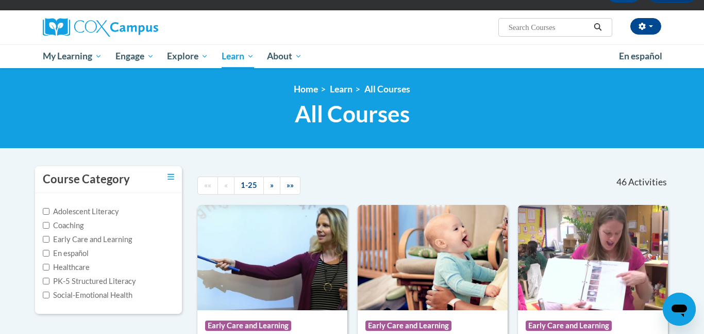
scroll to position [63, 0]
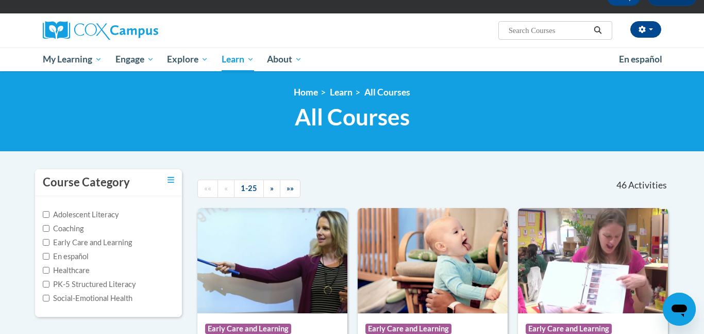
click at [577, 29] on input "Search..." at bounding box center [549, 30] width 83 height 12
click at [526, 32] on input "supporting dual language learnersright from the start" at bounding box center [549, 30] width 83 height 12
type input "supporting dual language learners right from the start"
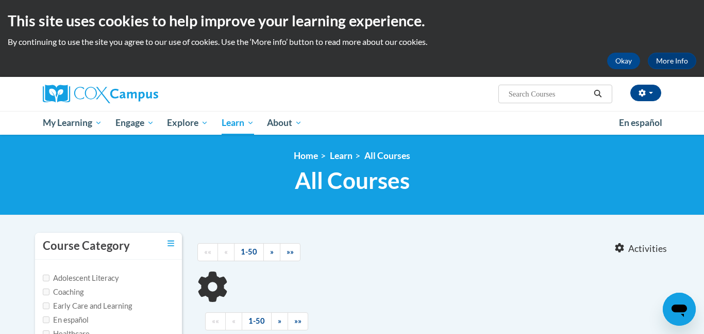
type input "supporting dual language learners right from the start"
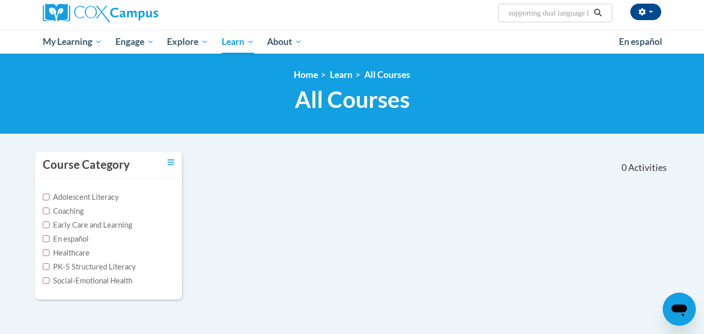
scroll to position [81, 0]
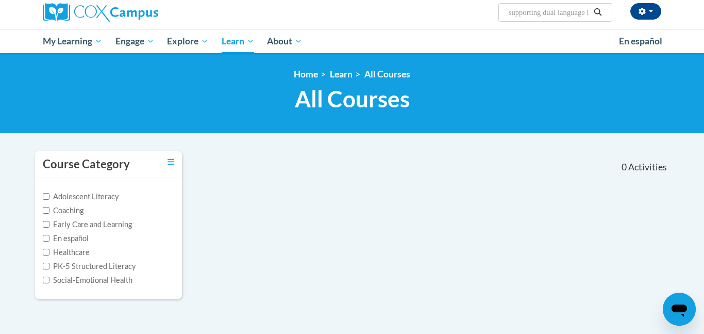
click at [595, 14] on icon "Search" at bounding box center [598, 12] width 9 height 8
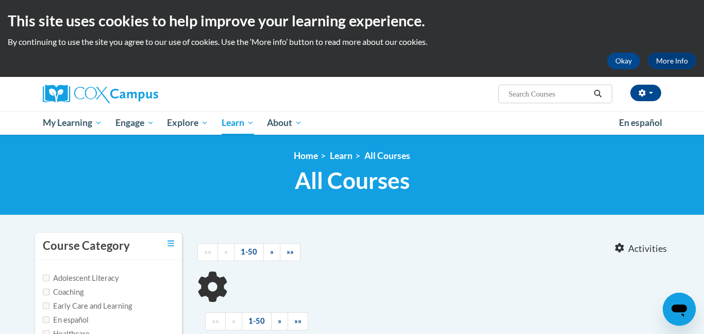
type input "supporting dual language learners right from the start"
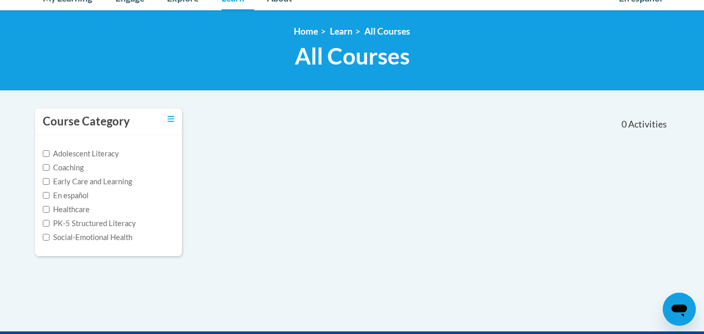
scroll to position [126, 0]
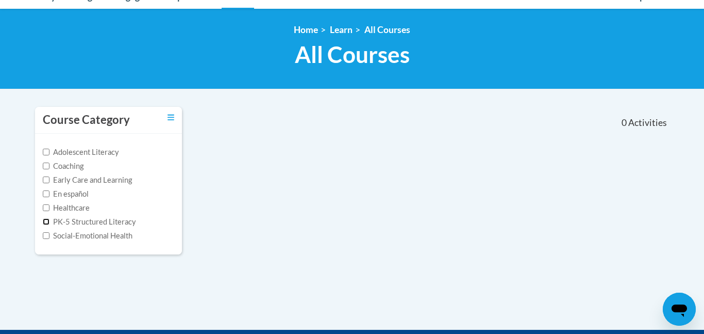
click at [44, 222] on input "PK-5 Structured Literacy" at bounding box center [46, 221] width 7 height 7
checkbox input "true"
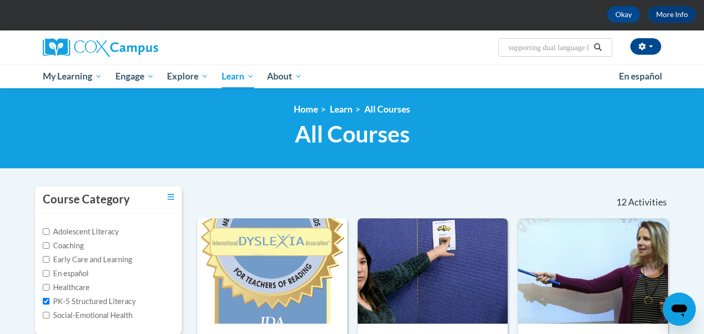
scroll to position [44, 0]
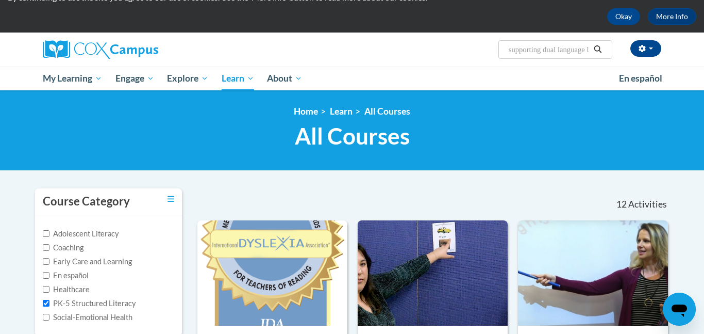
click at [543, 51] on input "supporting dual language learners right from the start" at bounding box center [549, 49] width 83 height 12
click at [598, 47] on icon "Search" at bounding box center [598, 49] width 9 height 8
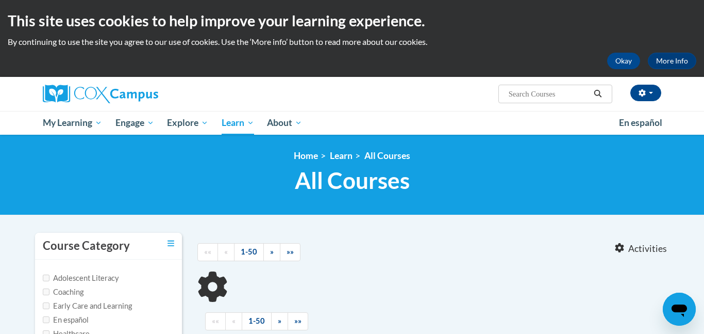
type input "supporting dual language learners right from the start"
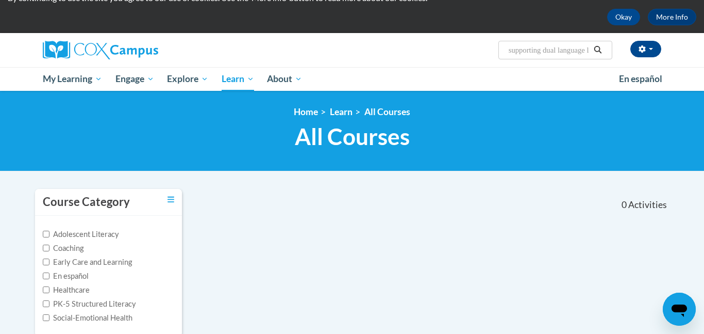
scroll to position [43, 0]
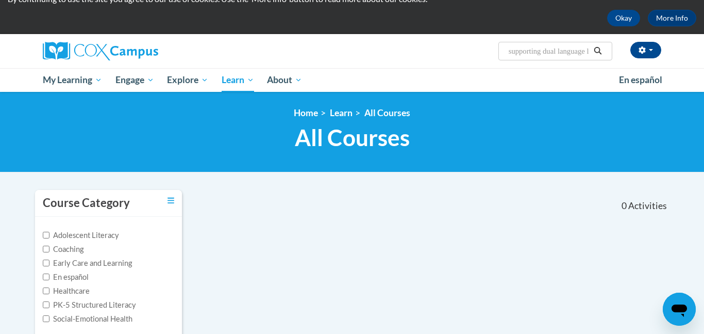
click at [589, 52] on input "supporting dual language learners right from the start" at bounding box center [549, 51] width 83 height 12
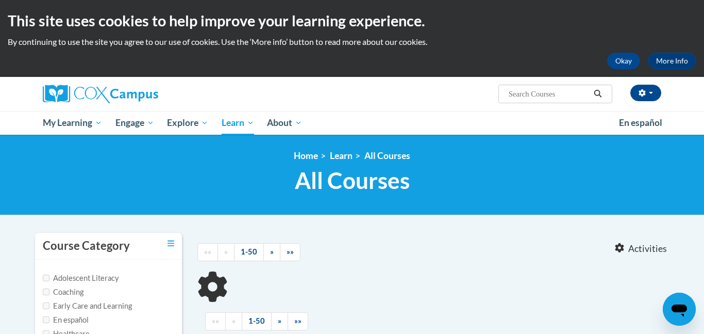
type input "supporting dual language learners right from the start"
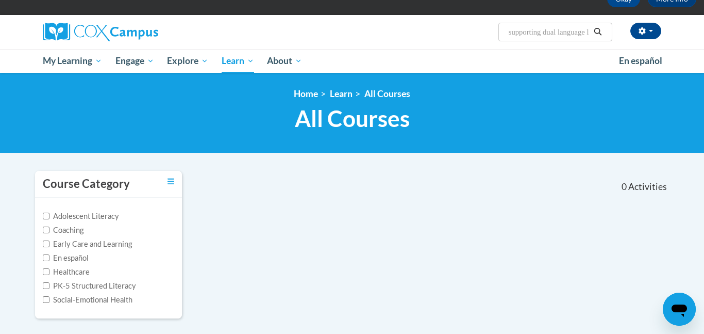
scroll to position [67, 0]
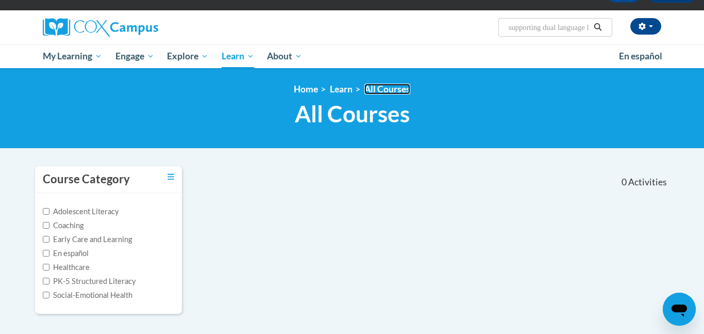
click at [388, 85] on link "All Courses" at bounding box center [388, 89] width 46 height 11
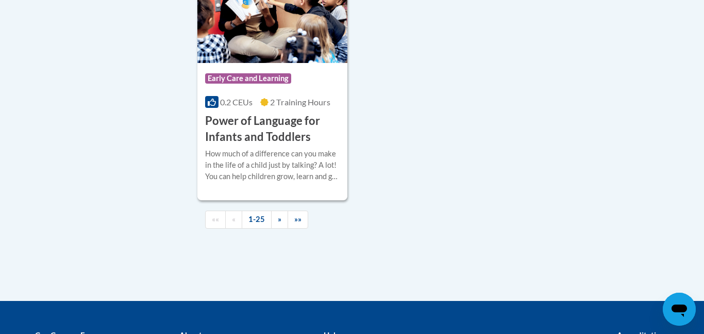
scroll to position [2518, 0]
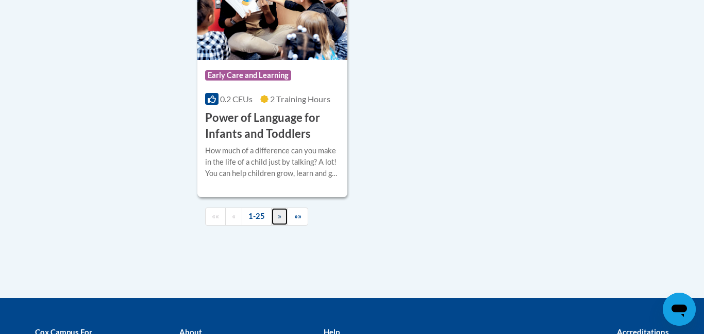
click at [278, 220] on span "»" at bounding box center [280, 215] width 4 height 9
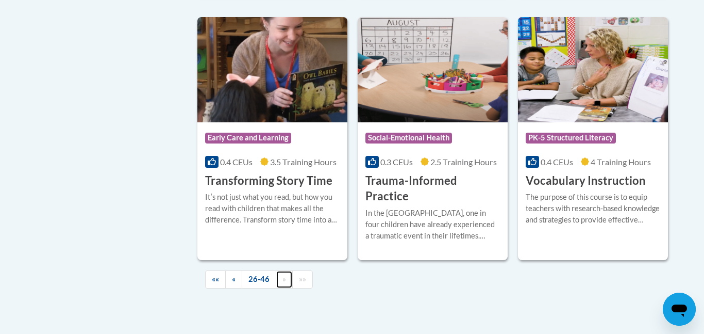
scroll to position [1833, 0]
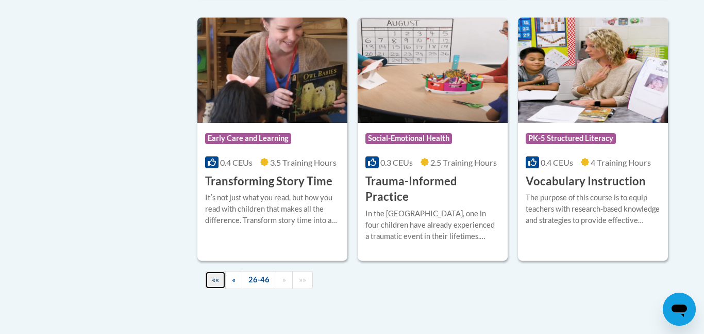
click at [213, 275] on span "««" at bounding box center [215, 279] width 7 height 9
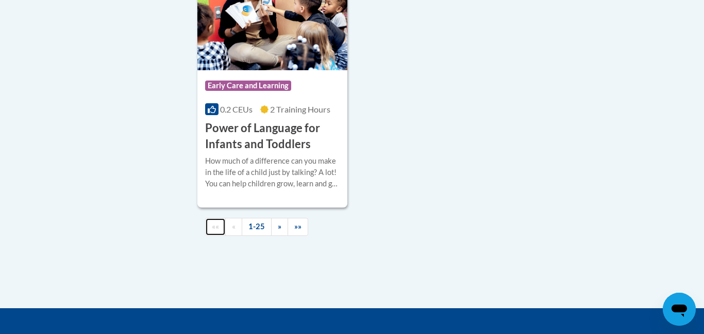
scroll to position [2512, 0]
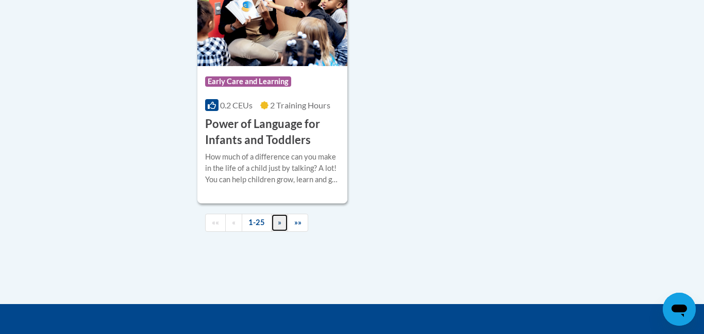
click at [278, 226] on span "»" at bounding box center [280, 222] width 4 height 9
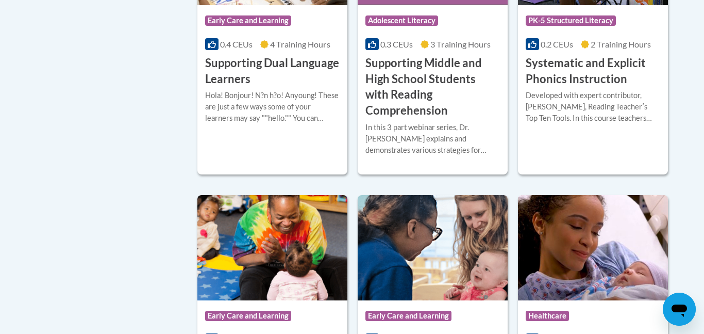
scroll to position [1132, 0]
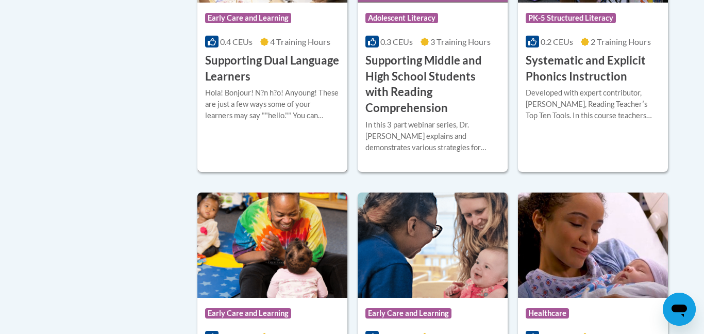
click at [260, 69] on h3 "Supporting Dual Language Learners" at bounding box center [272, 69] width 135 height 32
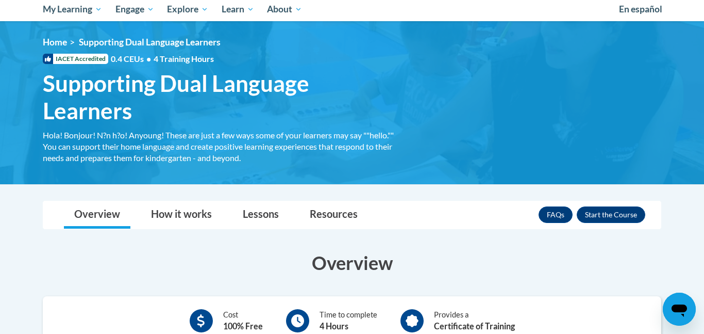
scroll to position [95, 0]
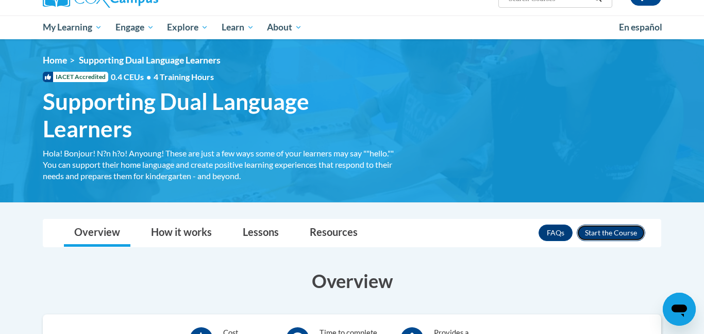
click at [598, 231] on button "Enroll" at bounding box center [611, 232] width 69 height 17
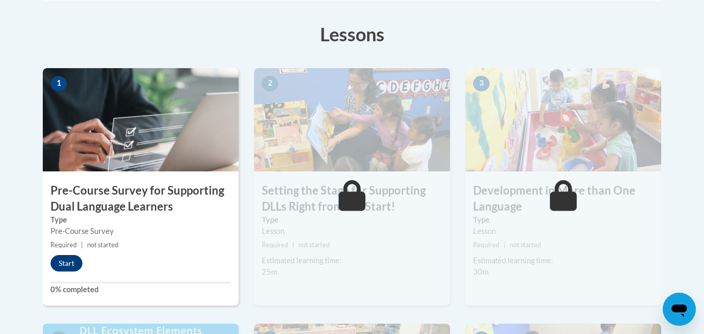
scroll to position [282, 0]
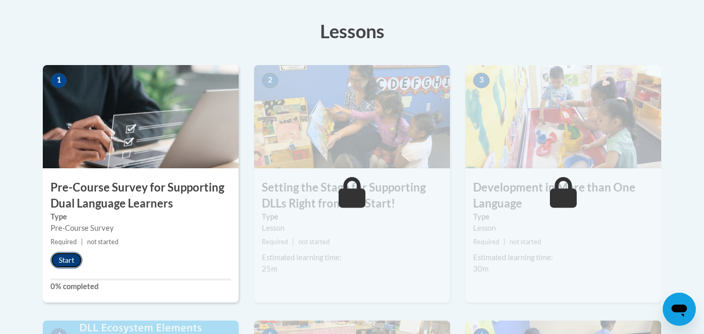
click at [59, 260] on button "Start" at bounding box center [67, 260] width 32 height 17
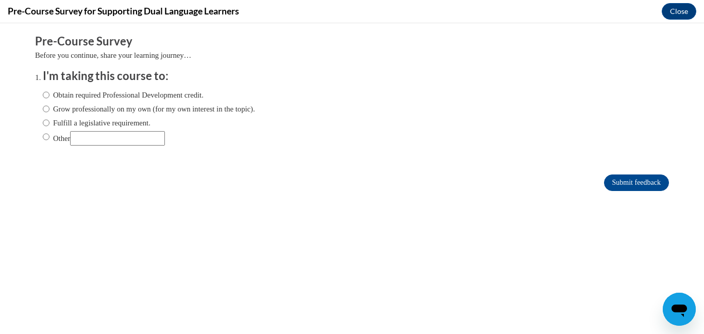
scroll to position [0, 0]
click at [46, 94] on input "Obtain required Professional Development credit." at bounding box center [46, 94] width 7 height 11
radio input "true"
click at [638, 185] on input "Submit feedback" at bounding box center [636, 182] width 65 height 17
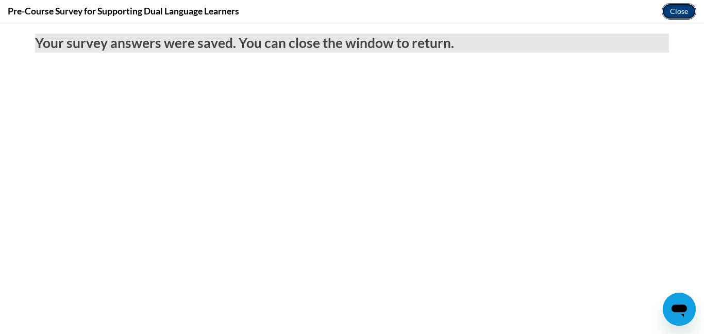
click at [678, 12] on button "Close" at bounding box center [679, 11] width 35 height 17
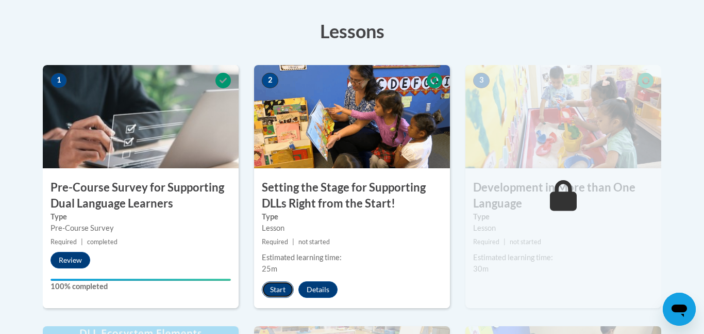
click at [276, 290] on button "Start" at bounding box center [278, 289] width 32 height 17
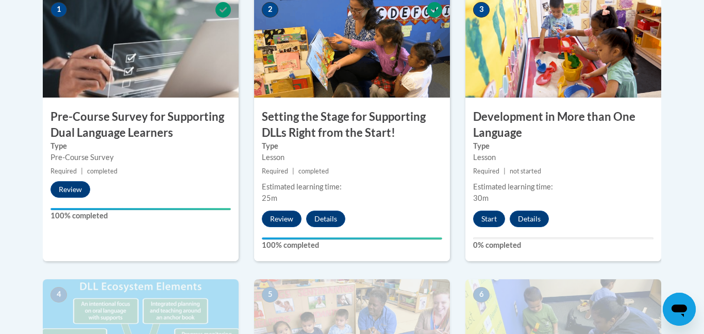
scroll to position [354, 0]
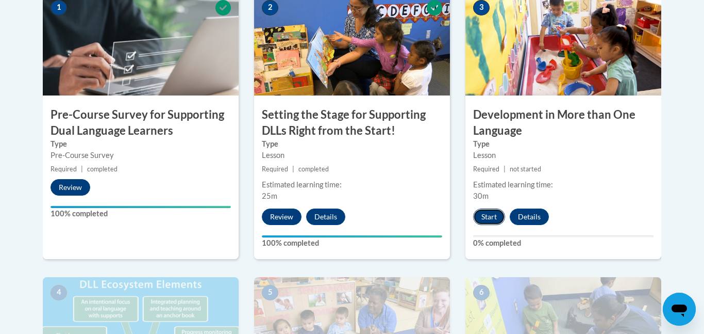
click at [486, 220] on button "Start" at bounding box center [489, 216] width 32 height 17
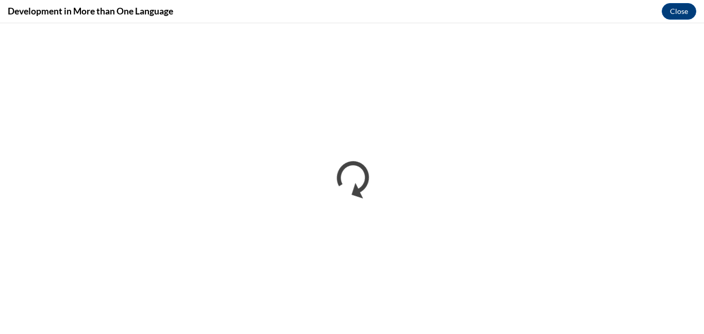
scroll to position [0, 0]
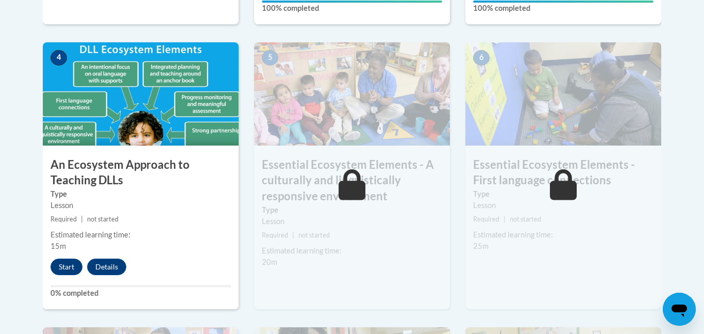
scroll to position [593, 0]
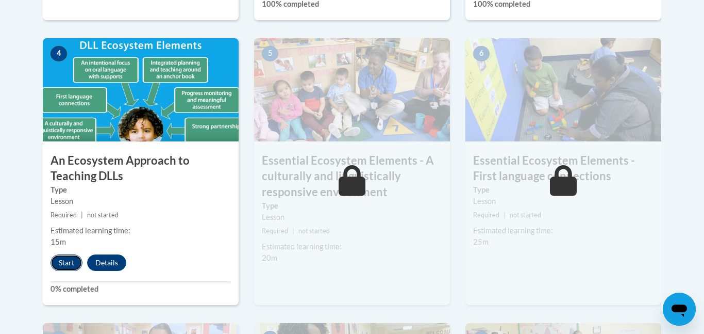
click at [64, 262] on button "Start" at bounding box center [67, 262] width 32 height 17
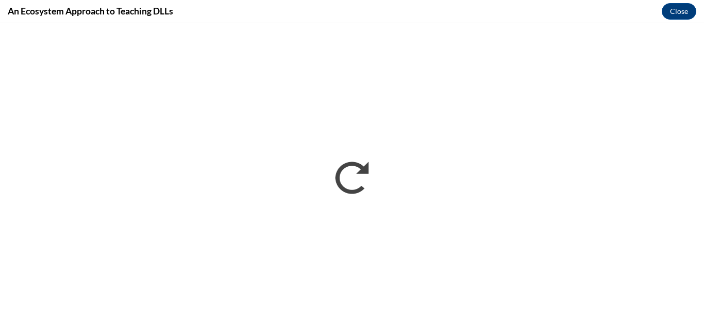
scroll to position [0, 0]
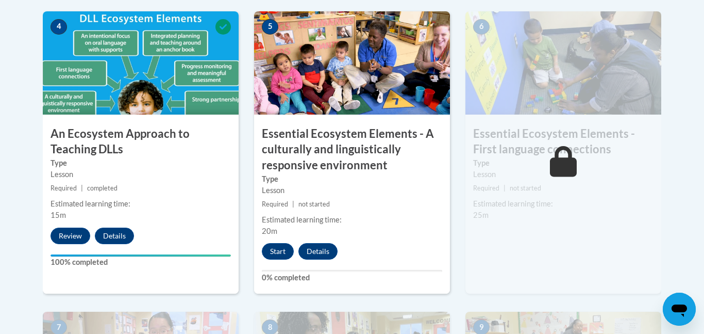
scroll to position [622, 0]
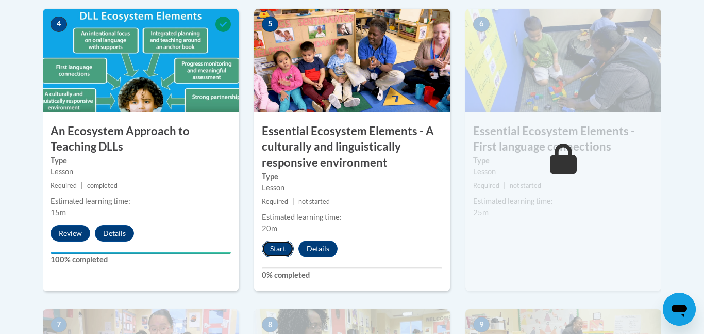
click at [281, 251] on button "Start" at bounding box center [278, 248] width 32 height 17
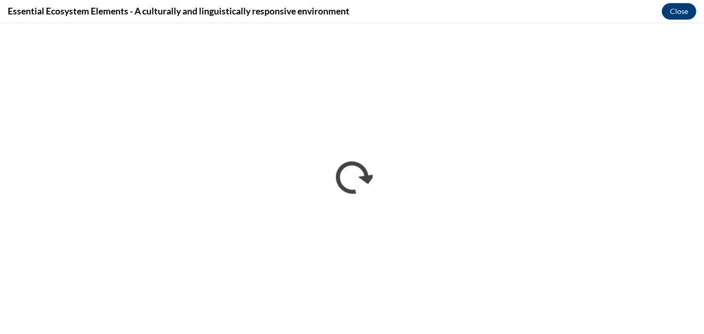
scroll to position [0, 0]
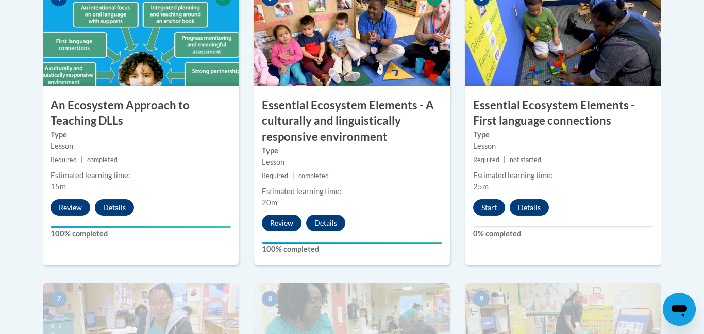
scroll to position [650, 0]
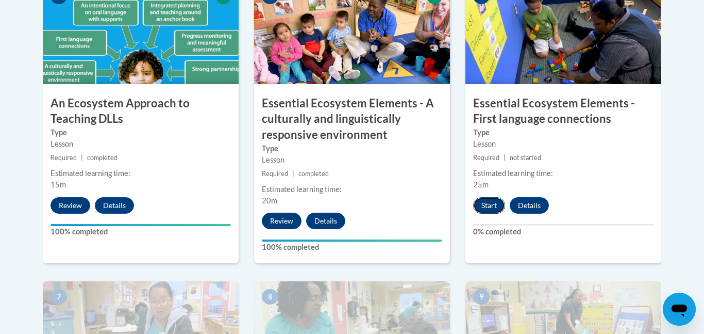
click at [491, 208] on button "Start" at bounding box center [489, 205] width 32 height 17
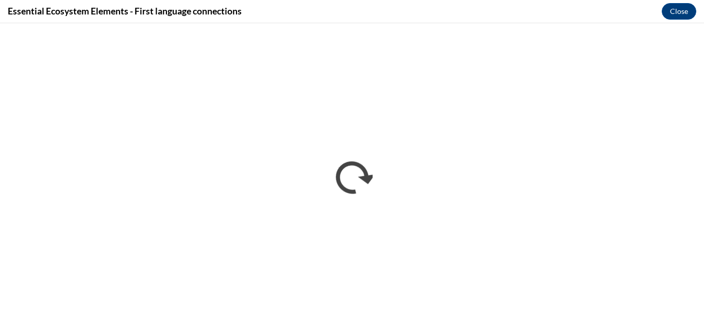
scroll to position [0, 0]
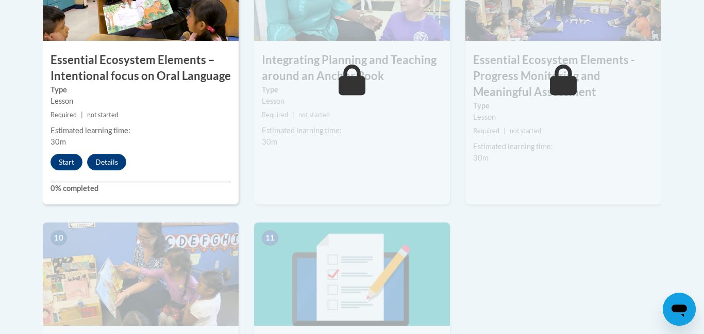
scroll to position [991, 0]
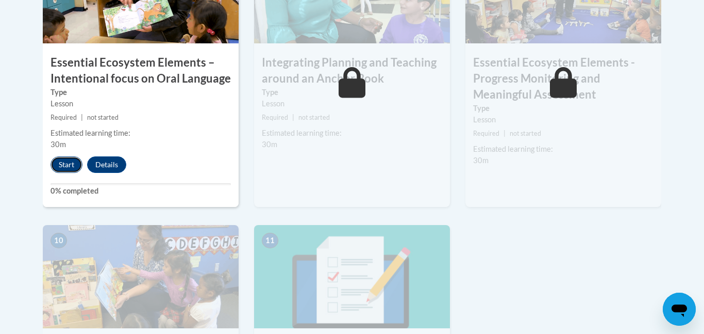
click at [57, 167] on button "Start" at bounding box center [67, 164] width 32 height 17
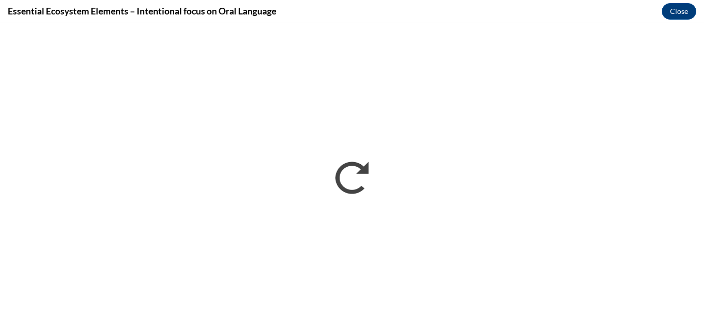
scroll to position [0, 0]
